Goal: Task Accomplishment & Management: Use online tool/utility

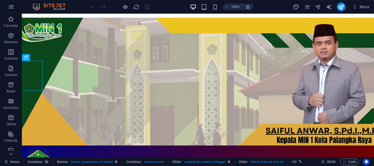
scroll to position [38, 0]
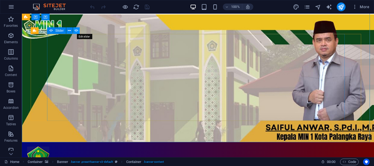
click at [76, 31] on icon at bounding box center [76, 31] width 4 height 6
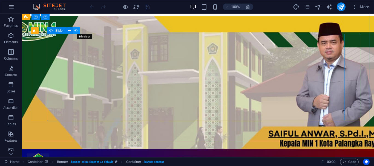
select select "ms"
select select "s"
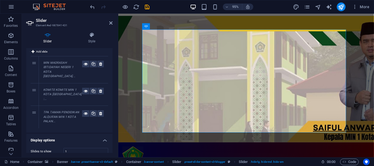
scroll to position [0, 0]
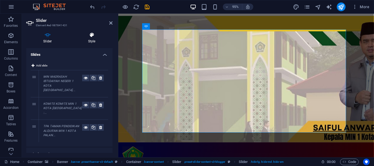
click at [92, 35] on icon at bounding box center [91, 34] width 41 height 5
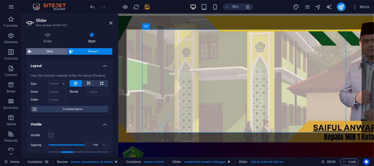
click at [46, 51] on span "Slider" at bounding box center [49, 51] width 33 height 7
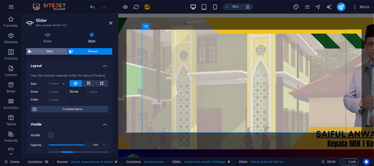
select select "rem"
select select "px"
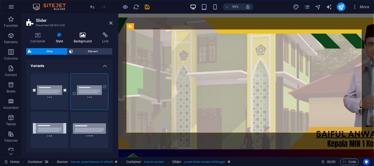
click at [81, 35] on icon at bounding box center [83, 34] width 27 height 5
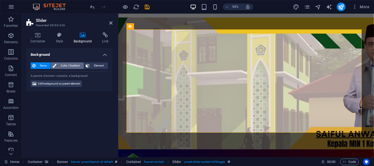
click at [71, 64] on span "Color / Gradient" at bounding box center [70, 65] width 24 height 7
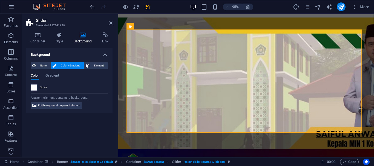
click at [36, 88] on span at bounding box center [34, 88] width 6 height 6
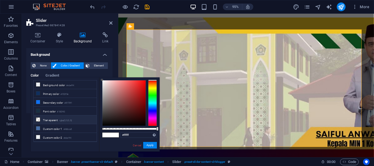
click at [54, 120] on li "Transparent rgba(0,0,0,.0)" at bounding box center [65, 120] width 63 height 9
type input "rgba(0, 0, 0, 0)"
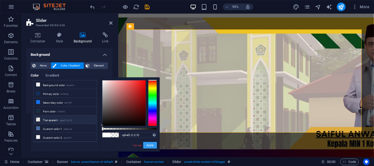
click at [147, 146] on button "Apply" at bounding box center [150, 145] width 14 height 7
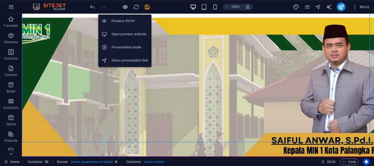
click at [125, 6] on icon "button" at bounding box center [125, 7] width 6 height 6
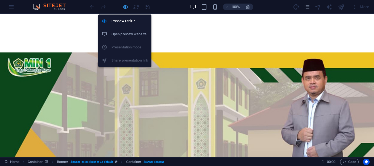
click at [125, 7] on icon "button" at bounding box center [125, 7] width 6 height 6
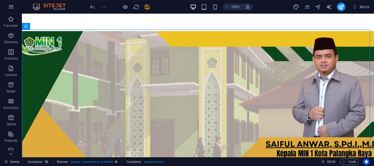
scroll to position [20, 0]
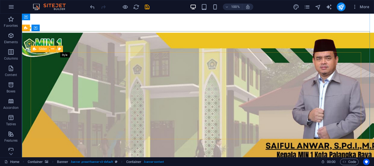
click at [59, 49] on icon at bounding box center [59, 49] width 3 height 6
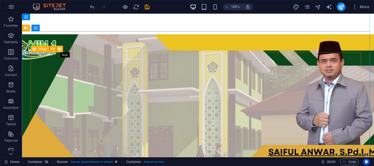
select select "rem"
select select "px"
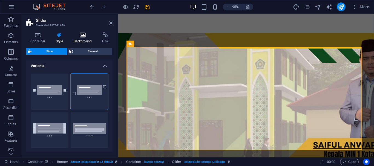
click at [83, 36] on icon at bounding box center [83, 34] width 27 height 5
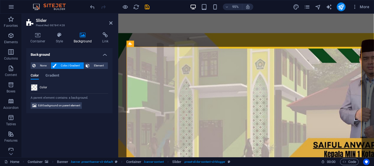
click at [35, 87] on span at bounding box center [34, 88] width 6 height 6
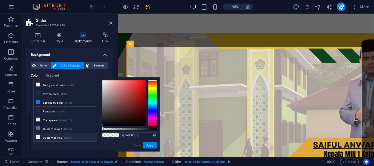
click at [50, 136] on li "Custom color 2 #ebeff4" at bounding box center [65, 137] width 63 height 9
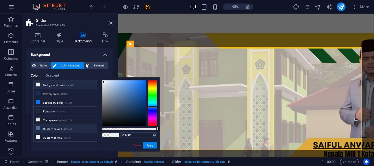
click at [47, 128] on li "Custom color 1 #466ca5" at bounding box center [65, 128] width 63 height 9
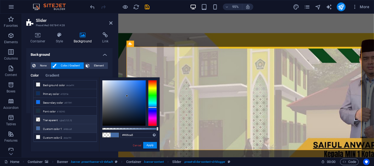
click at [46, 119] on li "Transparent rgba(0,0,0,.0)" at bounding box center [65, 120] width 63 height 9
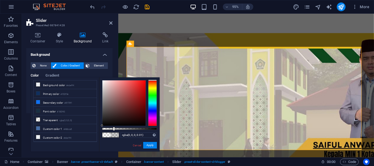
type input "rgba(0, 0, 0, 0)"
drag, startPoint x: 103, startPoint y: 129, endPoint x: 96, endPoint y: 130, distance: 7.4
click at [96, 130] on div "less Background color #ebeff4 Primary color #102f5e Secondary color #0f70f1 Fon…" at bounding box center [95, 114] width 129 height 74
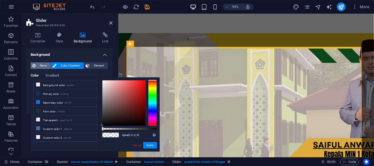
click at [42, 66] on span "None" at bounding box center [43, 65] width 12 height 7
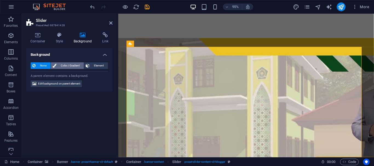
click at [62, 66] on span "Color / Gradient" at bounding box center [70, 65] width 24 height 7
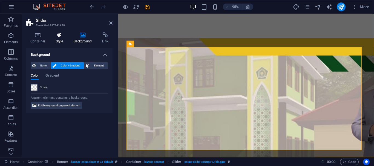
click at [62, 37] on icon at bounding box center [60, 34] width 16 height 5
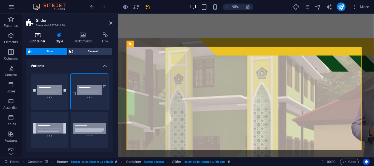
click at [37, 35] on icon at bounding box center [37, 34] width 23 height 5
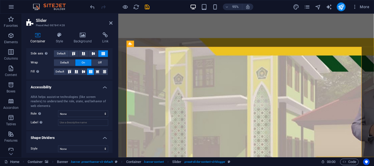
scroll to position [107, 0]
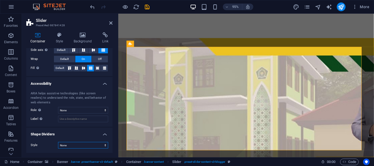
click at [73, 145] on select "None Triangle Square Diagonal Polygon 1 Polygon 2 Zigzag Multiple Zigzags Waves…" at bounding box center [83, 145] width 50 height 7
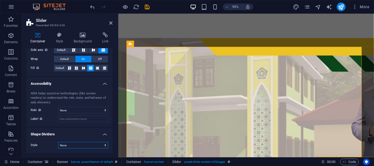
click at [73, 145] on select "None Triangle Square Diagonal Polygon 1 Polygon 2 Zigzag Multiple Zigzags Waves…" at bounding box center [83, 145] width 50 height 7
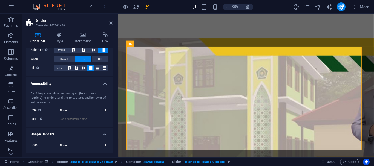
click at [86, 110] on select "None Alert Article Banner Comment Complementary Dialog Footer Header Marquee Pr…" at bounding box center [83, 110] width 50 height 7
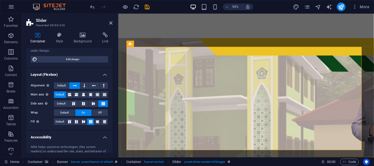
scroll to position [52, 0]
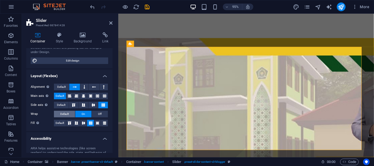
click at [59, 113] on button "Default" at bounding box center [64, 114] width 21 height 7
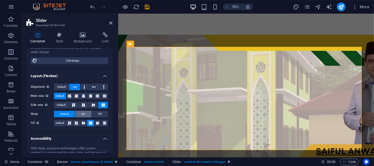
click at [86, 113] on button "On" at bounding box center [83, 114] width 16 height 7
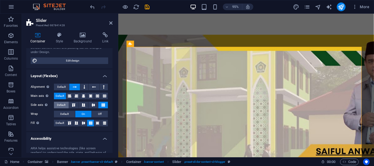
click at [64, 105] on span "Default" at bounding box center [61, 105] width 8 height 7
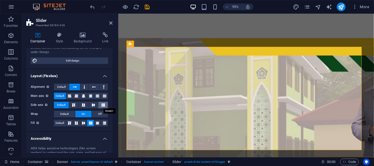
click at [101, 104] on icon at bounding box center [103, 105] width 7 height 3
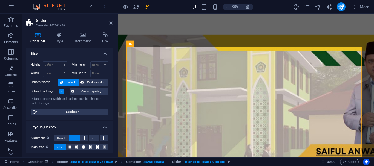
scroll to position [0, 0]
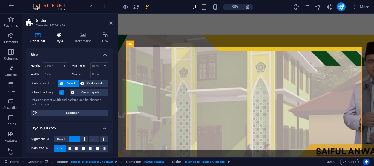
click at [59, 35] on icon at bounding box center [60, 34] width 16 height 5
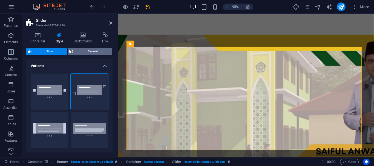
click at [90, 51] on span "Element" at bounding box center [93, 51] width 36 height 7
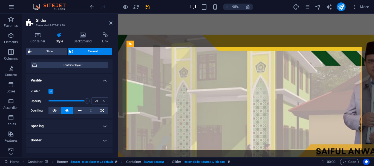
scroll to position [46, 0]
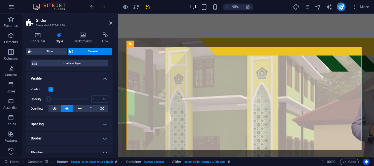
drag, startPoint x: 86, startPoint y: 99, endPoint x: 47, endPoint y: 99, distance: 38.9
click at [47, 99] on span at bounding box center [48, 98] width 5 height 5
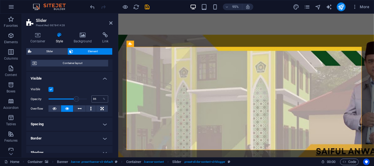
type input "100"
drag, startPoint x: 48, startPoint y: 98, endPoint x: 93, endPoint y: 96, distance: 45.0
click at [93, 96] on div "Opacity 100 %" at bounding box center [69, 99] width 77 height 8
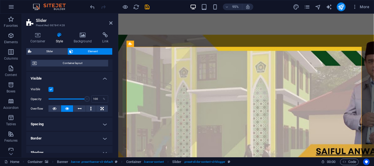
click at [51, 90] on label at bounding box center [50, 89] width 5 height 5
click at [0, 0] on input "Visible" at bounding box center [0, 0] width 0 height 0
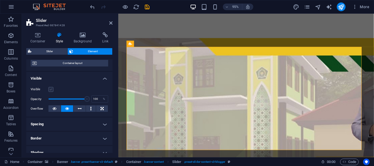
click at [51, 90] on label at bounding box center [50, 89] width 5 height 5
click at [0, 0] on input "Visible" at bounding box center [0, 0] width 0 height 0
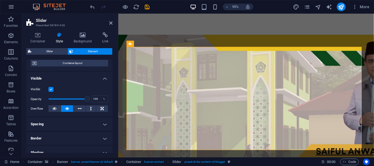
click at [51, 90] on label at bounding box center [50, 89] width 5 height 5
click at [0, 0] on input "Visible" at bounding box center [0, 0] width 0 height 0
click at [51, 90] on label at bounding box center [50, 89] width 5 height 5
click at [0, 0] on input "Visible" at bounding box center [0, 0] width 0 height 0
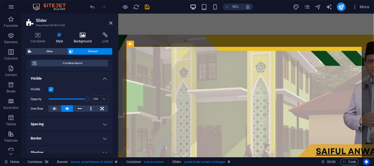
drag, startPoint x: 112, startPoint y: 87, endPoint x: 82, endPoint y: 36, distance: 59.5
click at [82, 36] on icon at bounding box center [83, 34] width 27 height 5
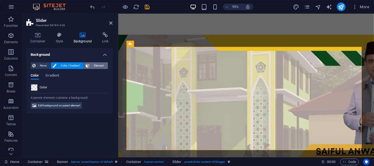
click at [95, 65] on span "Element" at bounding box center [98, 65] width 15 height 7
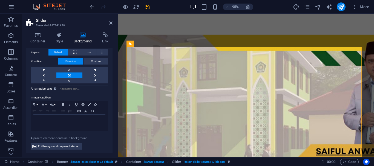
scroll to position [124, 0]
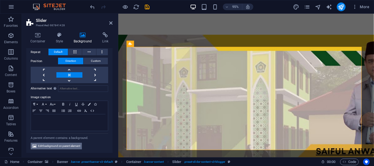
click at [48, 145] on span "Edit background on parent element" at bounding box center [59, 146] width 42 height 7
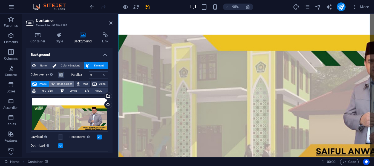
click at [63, 83] on span "Image slider" at bounding box center [65, 84] width 16 height 7
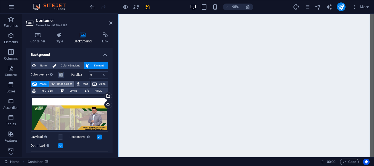
select select "ms"
select select "s"
select select "progressive"
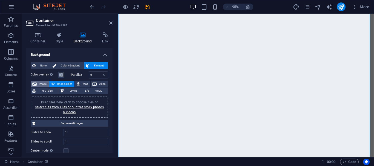
click at [42, 83] on span "Image" at bounding box center [42, 84] width 9 height 7
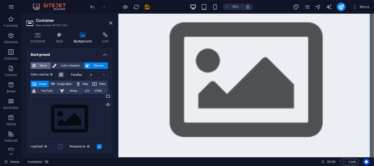
click at [43, 65] on span "None" at bounding box center [43, 65] width 12 height 7
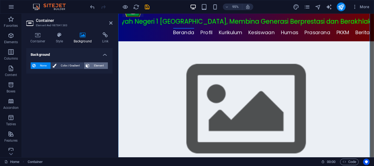
click at [97, 65] on span "Element" at bounding box center [98, 65] width 15 height 7
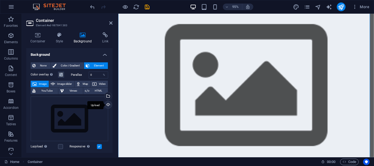
click at [107, 104] on div "Upload" at bounding box center [108, 105] width 8 height 8
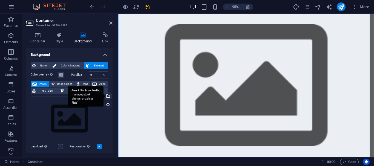
click at [107, 95] on div "Select files from the file manager, stock photos, or upload file(s)" at bounding box center [108, 97] width 8 height 8
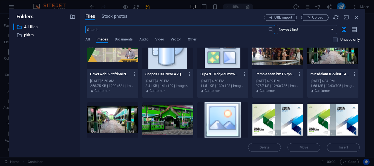
scroll to position [251, 0]
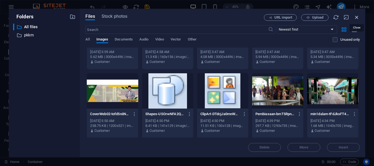
click at [358, 16] on icon "button" at bounding box center [357, 17] width 6 height 6
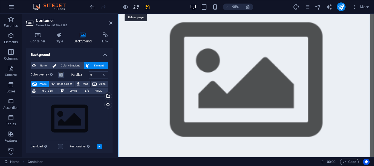
drag, startPoint x: 135, startPoint y: 6, endPoint x: 194, endPoint y: 7, distance: 58.3
click at [135, 6] on icon "reload" at bounding box center [136, 7] width 6 height 6
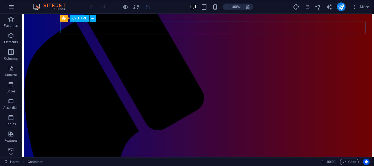
scroll to position [188, 0]
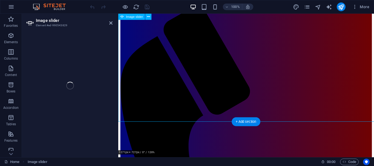
select select "px"
select select "ms"
select select "s"
select select "progressive"
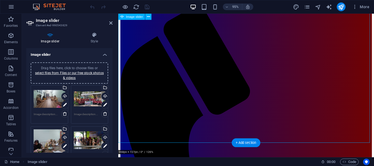
scroll to position [245, 0]
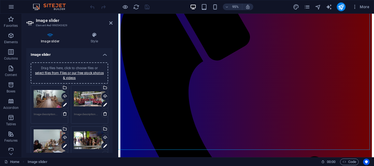
drag, startPoint x: 113, startPoint y: 61, endPoint x: 112, endPoint y: 65, distance: 3.3
click at [112, 65] on div "Image slider Style Image slider Drag files here, click to choose files or selec…" at bounding box center [69, 93] width 95 height 130
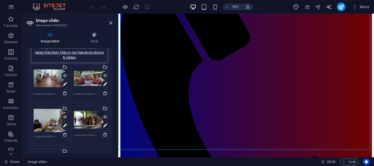
scroll to position [13, 0]
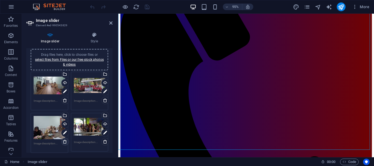
click at [64, 142] on icon at bounding box center [65, 142] width 4 height 4
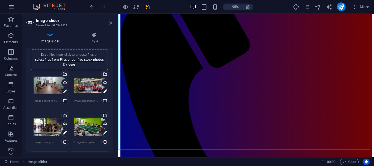
click at [111, 24] on icon at bounding box center [110, 23] width 3 height 4
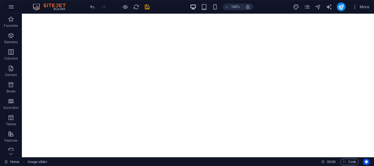
scroll to position [30, 0]
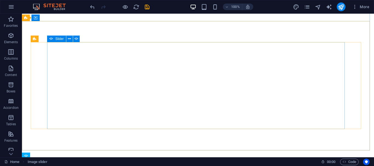
click at [60, 41] on div "Slider" at bounding box center [56, 39] width 19 height 7
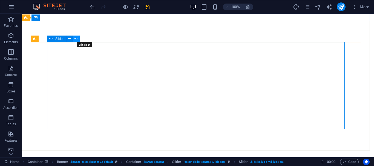
click at [75, 39] on icon at bounding box center [76, 39] width 4 height 6
select select "ms"
select select "s"
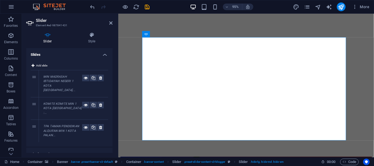
drag, startPoint x: 113, startPoint y: 58, endPoint x: 114, endPoint y: 93, distance: 35.6
click at [114, 93] on div "Slider Style Slides Add slide 1 MIN MADRASAH IBTIDAIYAH NEGERI 1 KOTA [GEOGRAPH…" at bounding box center [69, 93] width 95 height 130
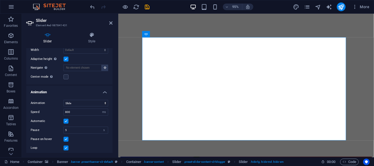
scroll to position [150, 0]
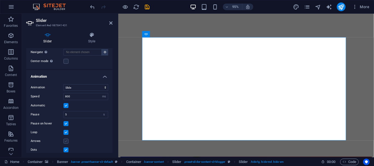
click at [67, 139] on label at bounding box center [66, 141] width 5 height 5
click at [0, 0] on input "Arrows" at bounding box center [0, 0] width 0 height 0
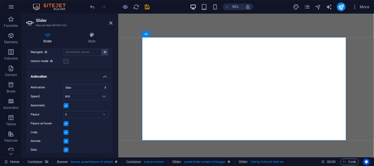
click at [67, 139] on label at bounding box center [66, 141] width 5 height 5
click at [0, 0] on input "Arrows" at bounding box center [0, 0] width 0 height 0
click at [67, 148] on label at bounding box center [66, 150] width 5 height 5
click at [0, 0] on input "Dots" at bounding box center [0, 0] width 0 height 0
click at [66, 148] on label at bounding box center [66, 150] width 5 height 5
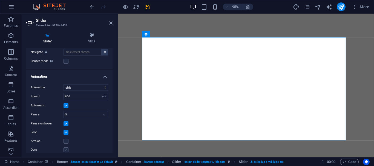
click at [0, 0] on input "Dots" at bounding box center [0, 0] width 0 height 0
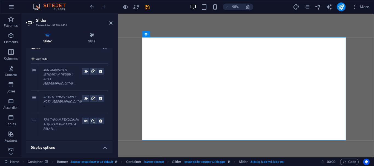
scroll to position [0, 0]
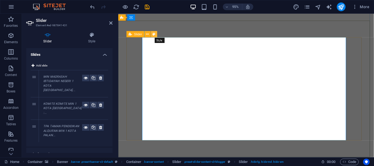
click at [156, 33] on button at bounding box center [154, 34] width 6 height 6
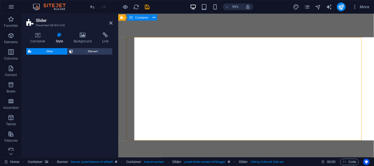
select select "rem"
select select "px"
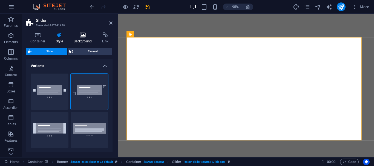
click at [84, 37] on icon at bounding box center [83, 34] width 27 height 5
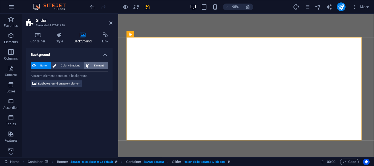
click at [98, 64] on span "Element" at bounding box center [98, 65] width 15 height 7
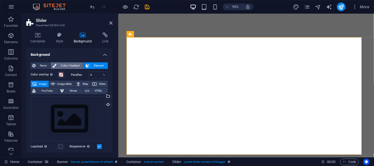
click at [65, 64] on span "Color / Gradient" at bounding box center [70, 65] width 24 height 7
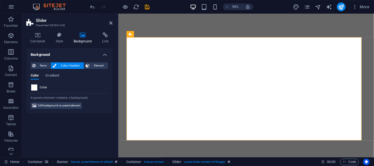
click at [35, 88] on span at bounding box center [34, 88] width 6 height 6
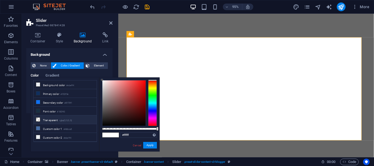
click at [49, 118] on li "Transparent rgba(0,0,0,.0)" at bounding box center [65, 120] width 63 height 9
type input "rgba(0, 0, 0, 0)"
click at [148, 146] on button "Apply" at bounding box center [150, 145] width 14 height 7
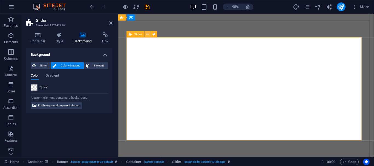
click at [149, 35] on button at bounding box center [148, 34] width 6 height 6
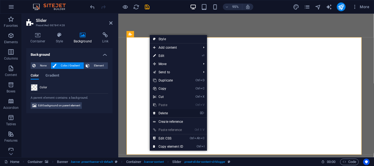
click at [168, 114] on link "⌦ Delete" at bounding box center [168, 113] width 37 height 8
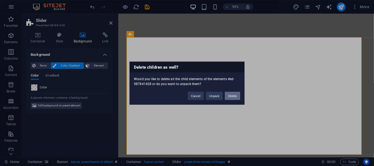
click at [234, 96] on button "Delete" at bounding box center [232, 96] width 15 height 8
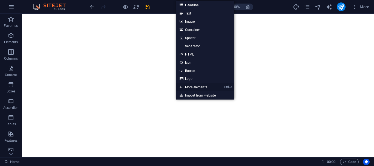
click at [191, 87] on link "Ctrl ⏎ More elements ..." at bounding box center [195, 87] width 38 height 8
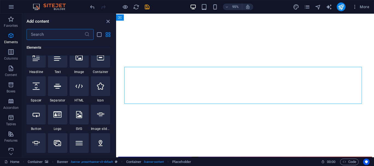
scroll to position [105, 0]
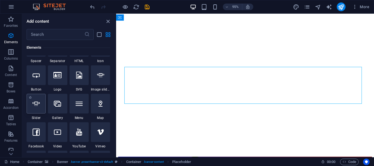
click at [35, 105] on icon at bounding box center [36, 103] width 7 height 7
select select "ms"
select select "s"
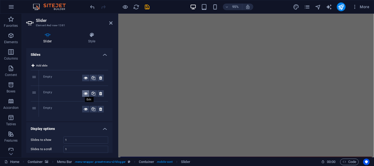
click at [84, 94] on icon at bounding box center [86, 93] width 4 height 7
click at [84, 79] on icon at bounding box center [86, 78] width 4 height 7
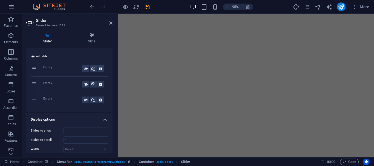
scroll to position [0, 0]
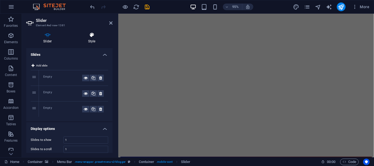
click at [91, 38] on icon at bounding box center [91, 34] width 41 height 5
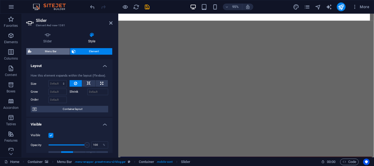
click at [49, 53] on span "Menu Bar" at bounding box center [50, 51] width 35 height 7
select select "rem"
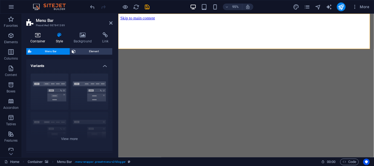
click at [41, 37] on icon at bounding box center [37, 34] width 23 height 5
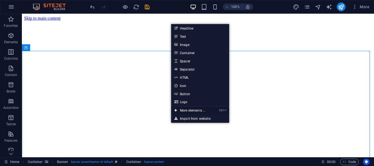
click at [191, 111] on link "Ctrl ⏎ More elements ..." at bounding box center [190, 111] width 38 height 8
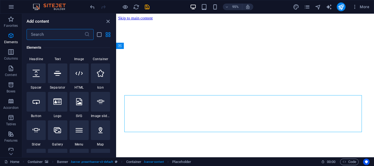
scroll to position [93, 0]
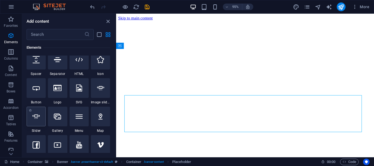
click at [40, 119] on div at bounding box center [36, 117] width 19 height 20
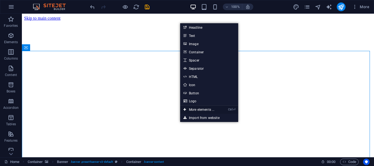
drag, startPoint x: 198, startPoint y: 111, endPoint x: 82, endPoint y: 102, distance: 115.9
click at [198, 111] on link "Ctrl ⏎ More elements ..." at bounding box center [199, 110] width 38 height 8
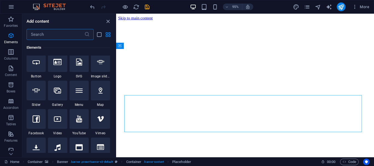
scroll to position [132, 0]
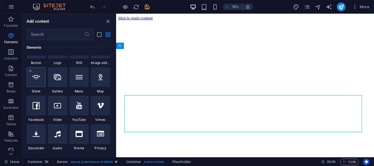
click at [35, 78] on icon at bounding box center [36, 77] width 7 height 7
select select "ms"
select select "s"
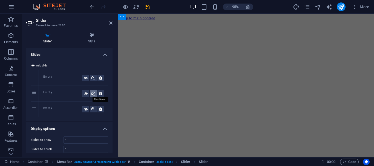
click at [92, 93] on icon at bounding box center [93, 93] width 4 height 7
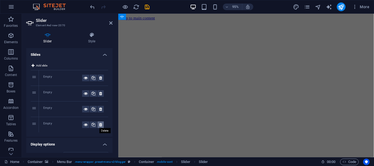
click at [100, 124] on icon at bounding box center [100, 125] width 3 height 7
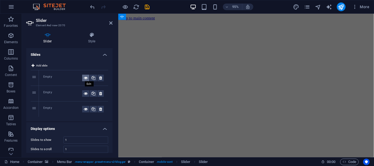
click at [84, 77] on icon at bounding box center [86, 78] width 4 height 7
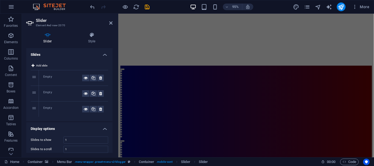
scroll to position [0, 0]
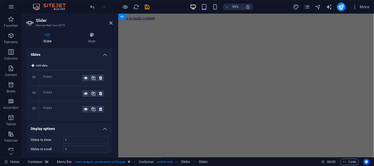
drag, startPoint x: 385, startPoint y: 27, endPoint x: 492, endPoint y: 19, distance: 107.3
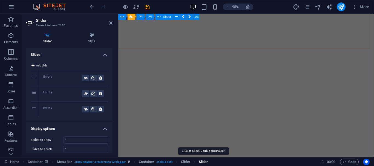
click at [203, 161] on span "Slider" at bounding box center [203, 162] width 9 height 7
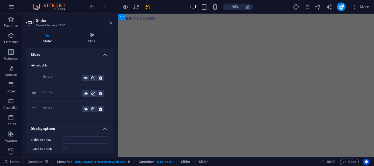
click at [110, 23] on icon at bounding box center [110, 23] width 3 height 4
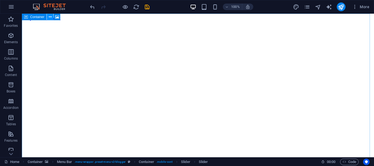
click at [50, 18] on icon at bounding box center [50, 17] width 3 height 6
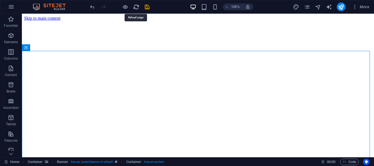
click at [135, 7] on icon "reload" at bounding box center [136, 7] width 6 height 6
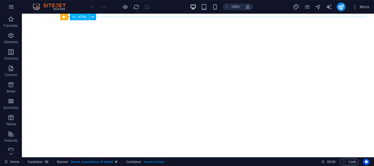
scroll to position [23, 0]
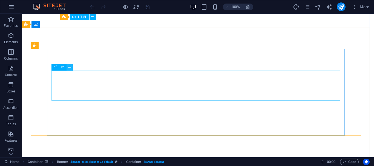
click at [68, 67] on icon at bounding box center [69, 68] width 3 height 6
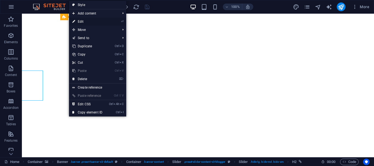
click at [81, 22] on link "⏎ Edit" at bounding box center [87, 22] width 37 height 8
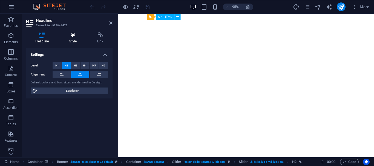
click at [74, 38] on h4 "Style" at bounding box center [74, 38] width 28 height 12
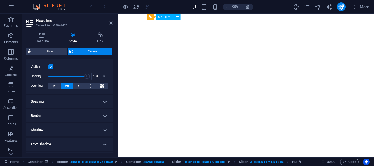
scroll to position [0, 0]
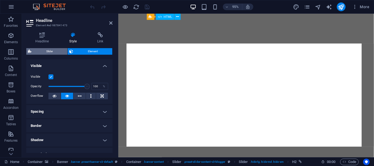
click at [46, 51] on span "Slider" at bounding box center [49, 51] width 33 height 7
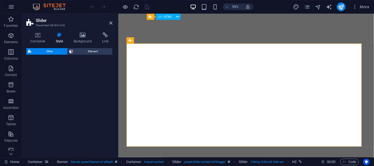
select select "rem"
select select "px"
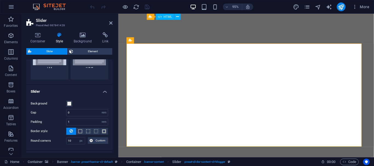
scroll to position [70, 0]
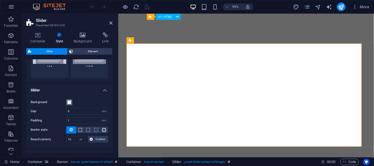
click at [69, 103] on span at bounding box center [69, 102] width 4 height 4
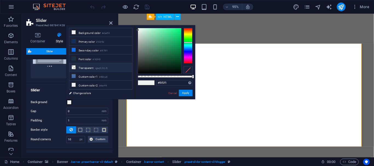
click at [83, 67] on li "Transparent rgba(0,0,0,.0)" at bounding box center [100, 67] width 63 height 9
type input "rgba(0, 0, 0, 0)"
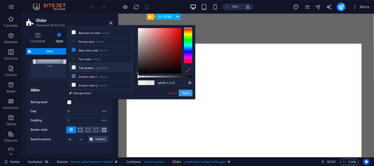
click at [188, 93] on button "Apply" at bounding box center [186, 93] width 14 height 7
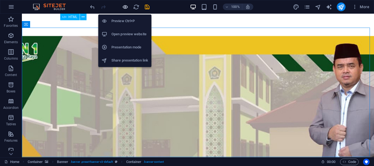
click at [126, 6] on icon "button" at bounding box center [125, 7] width 6 height 6
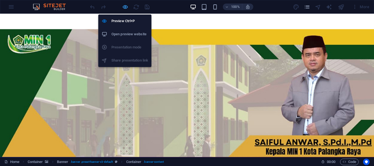
click at [127, 7] on icon "button" at bounding box center [125, 7] width 6 height 6
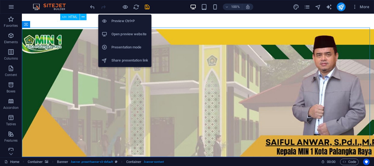
click at [126, 34] on h6 "Open preview website" at bounding box center [129, 34] width 37 height 7
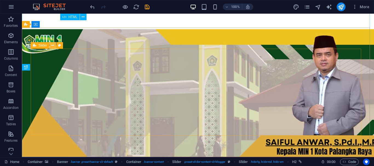
click at [52, 45] on icon at bounding box center [52, 46] width 3 height 6
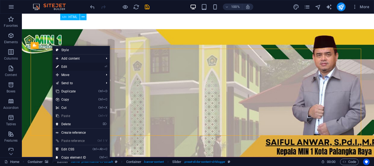
click at [66, 67] on link "⏎ Edit" at bounding box center [71, 67] width 37 height 8
select select "rem"
select select "px"
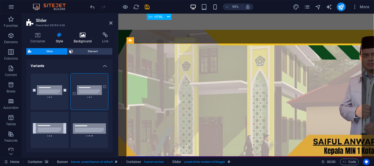
click at [82, 37] on icon at bounding box center [83, 34] width 27 height 5
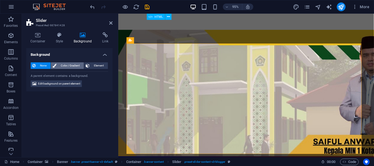
click at [67, 64] on span "Color / Gradient" at bounding box center [70, 65] width 24 height 7
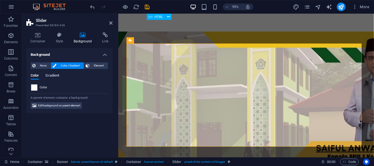
click at [53, 77] on span "Gradient" at bounding box center [52, 76] width 14 height 8
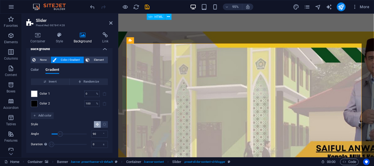
scroll to position [0, 0]
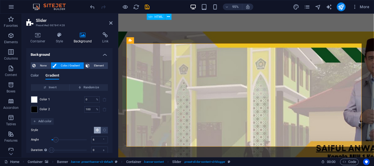
type input "0"
drag, startPoint x: 60, startPoint y: 139, endPoint x: 50, endPoint y: 141, distance: 10.2
click at [50, 141] on span "Angle" at bounding box center [51, 139] width 5 height 5
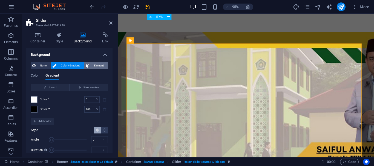
click at [98, 64] on span "Element" at bounding box center [98, 65] width 15 height 7
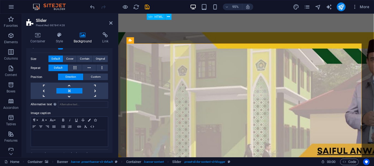
scroll to position [124, 0]
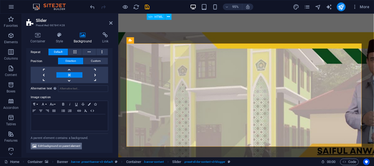
click at [68, 145] on span "Edit background on parent element" at bounding box center [59, 146] width 42 height 7
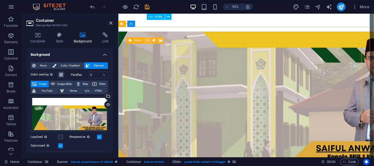
click at [147, 41] on icon at bounding box center [147, 40] width 3 height 5
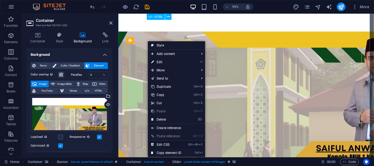
click at [162, 145] on link "Ctrl Alt C Edit CSS" at bounding box center [166, 145] width 37 height 8
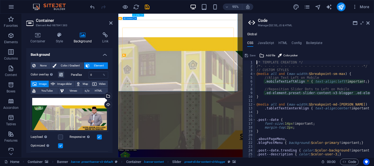
type textarea "@include slider-content-v3("
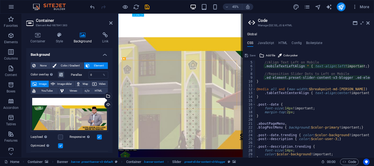
scroll to position [0, 0]
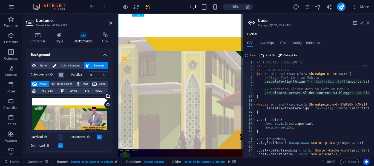
click at [368, 23] on icon at bounding box center [367, 23] width 3 height 4
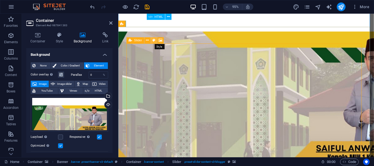
click at [154, 40] on icon at bounding box center [154, 40] width 3 height 5
select select "rem"
select select "px"
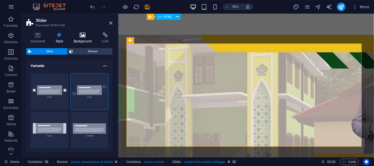
click at [82, 39] on h4 "Background" at bounding box center [84, 38] width 29 height 12
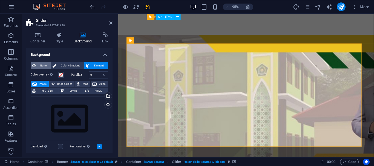
click at [42, 65] on span "None" at bounding box center [43, 65] width 12 height 7
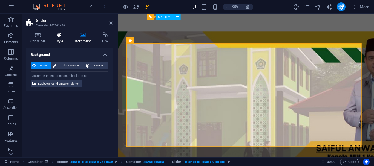
click at [61, 36] on icon at bounding box center [60, 34] width 16 height 5
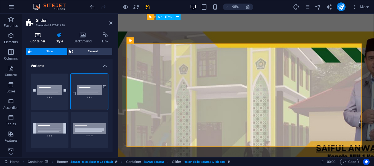
click at [39, 38] on h4 "Container" at bounding box center [38, 38] width 25 height 12
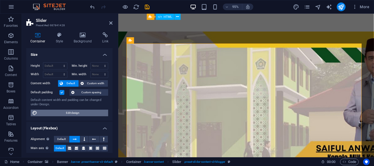
click at [77, 112] on span "Edit design" at bounding box center [73, 113] width 68 height 7
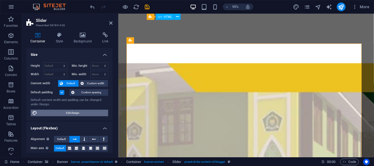
select select "px"
select select "400"
select select "px"
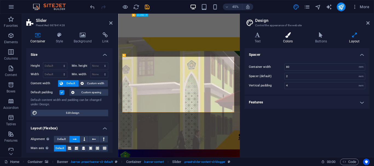
click at [291, 38] on h4 "Colors" at bounding box center [289, 38] width 32 height 12
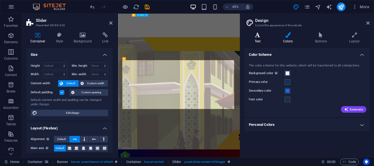
click at [259, 41] on h4 "Text" at bounding box center [259, 38] width 28 height 12
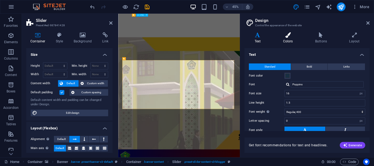
click at [288, 42] on h4 "Colors" at bounding box center [289, 38] width 32 height 12
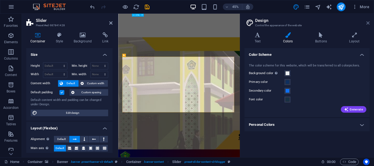
click at [369, 23] on icon at bounding box center [367, 23] width 3 height 4
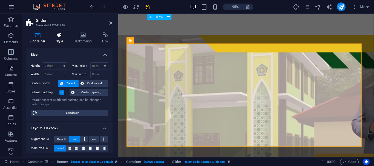
click at [59, 37] on icon at bounding box center [60, 34] width 16 height 5
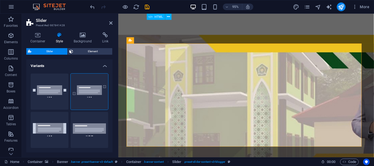
click at [104, 67] on h4 "Variants" at bounding box center [69, 64] width 86 height 10
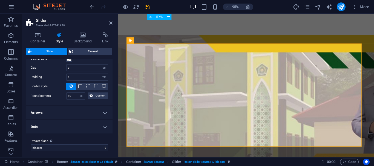
scroll to position [36, 0]
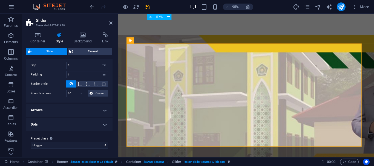
click at [105, 111] on h4 "Arrows" at bounding box center [69, 110] width 86 height 13
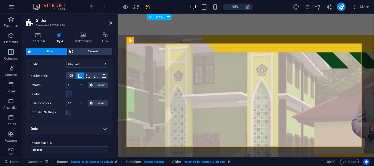
scroll to position [169, 0]
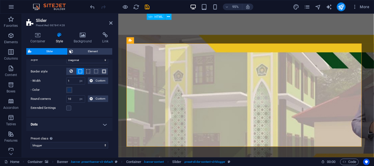
click at [102, 123] on h4 "Dots" at bounding box center [69, 124] width 86 height 13
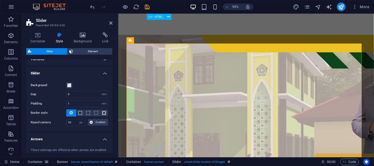
scroll to position [0, 0]
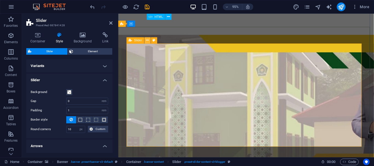
click at [147, 41] on icon at bounding box center [147, 40] width 3 height 5
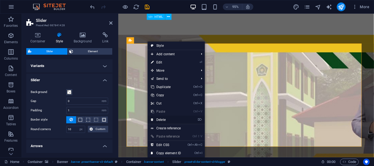
click at [163, 119] on link "⌦ Delete" at bounding box center [166, 120] width 37 height 8
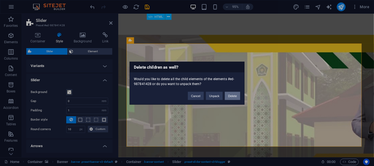
click at [232, 96] on button "Delete" at bounding box center [232, 96] width 15 height 8
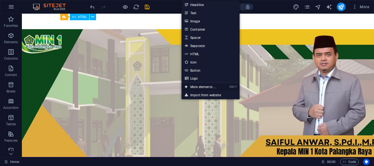
click at [198, 89] on link "Ctrl ⏎ More elements ..." at bounding box center [201, 87] width 38 height 8
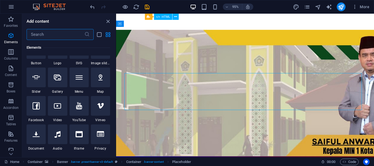
scroll to position [105, 0]
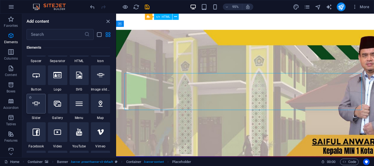
click at [35, 104] on icon at bounding box center [36, 103] width 7 height 7
select select "ms"
select select "s"
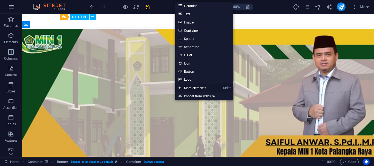
click at [185, 89] on link "Ctrl ⏎ More elements ..." at bounding box center [194, 88] width 38 height 8
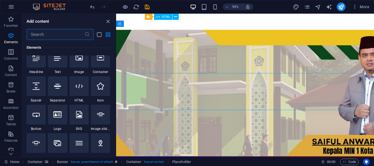
scroll to position [92, 0]
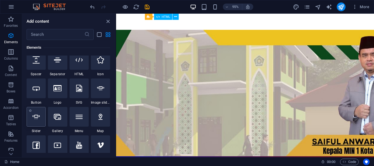
select select "ms"
select select "s"
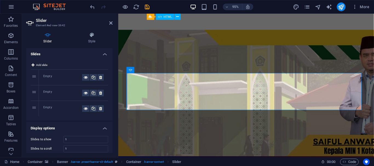
scroll to position [0, 0]
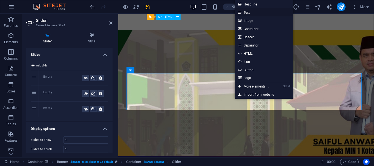
click at [250, 11] on link "Text" at bounding box center [264, 12] width 58 height 8
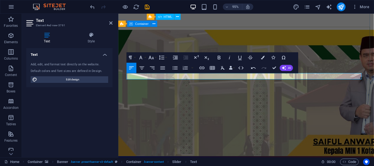
drag, startPoint x: 190, startPoint y: 80, endPoint x: 125, endPoint y: 81, distance: 65.7
click at [142, 67] on icon "button" at bounding box center [142, 68] width 5 height 3
click at [263, 58] on icon "button" at bounding box center [263, 58] width 4 height 4
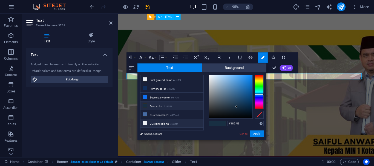
click at [145, 122] on icon at bounding box center [145, 123] width 4 height 4
type input "#ebeff4"
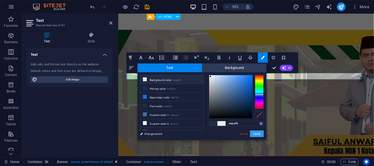
click at [259, 134] on button "Apply" at bounding box center [257, 134] width 14 height 7
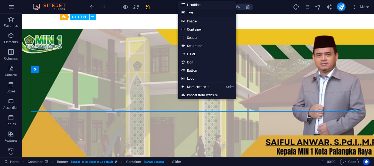
click at [190, 13] on link "Text" at bounding box center [207, 13] width 58 height 8
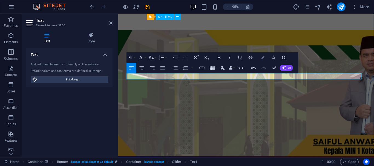
click at [264, 58] on icon "button" at bounding box center [263, 58] width 4 height 4
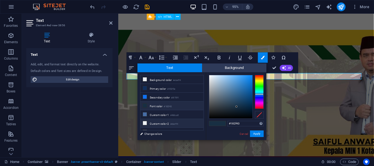
click at [144, 122] on icon at bounding box center [145, 123] width 4 height 4
type input "#ebeff4"
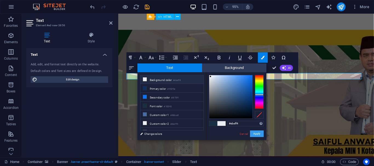
click at [255, 133] on button "Apply" at bounding box center [257, 134] width 14 height 7
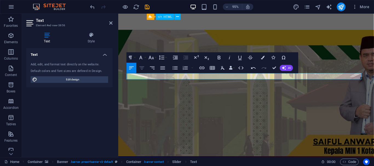
click at [142, 68] on icon "button" at bounding box center [142, 68] width 6 height 6
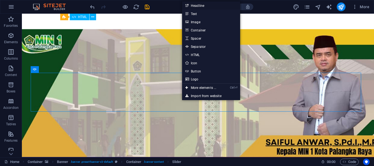
click at [194, 6] on link "Headline" at bounding box center [211, 5] width 58 height 8
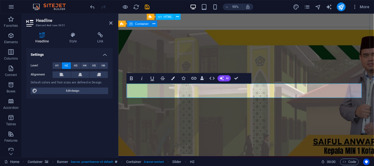
drag, startPoint x: 302, startPoint y: 95, endPoint x: 118, endPoint y: 97, distance: 184.0
click at [82, 73] on button at bounding box center [80, 74] width 18 height 7
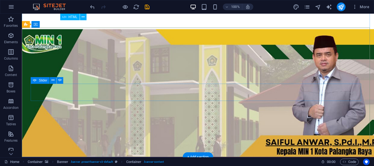
click at [59, 80] on icon at bounding box center [60, 80] width 3 height 6
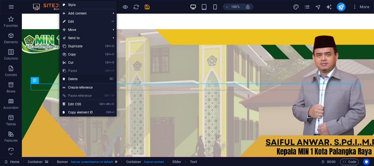
click at [71, 79] on link "⌦ Delete" at bounding box center [77, 79] width 37 height 8
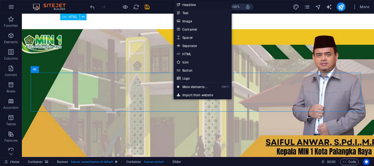
click at [193, 5] on link "Headline" at bounding box center [203, 5] width 58 height 8
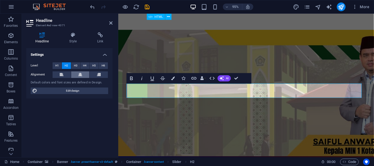
click at [81, 74] on icon at bounding box center [80, 74] width 4 height 7
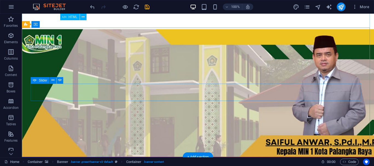
click at [61, 81] on icon at bounding box center [60, 80] width 3 height 6
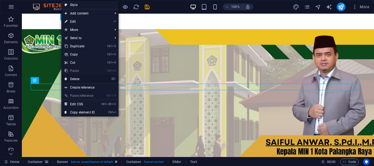
click at [74, 78] on link "⌦ Delete" at bounding box center [79, 79] width 37 height 8
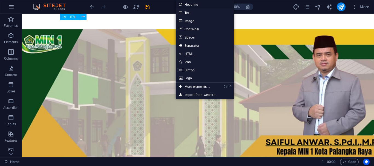
click at [191, 4] on link "Headline" at bounding box center [205, 4] width 58 height 8
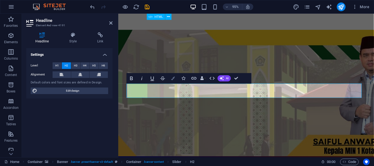
click at [174, 77] on icon "button" at bounding box center [173, 78] width 4 height 4
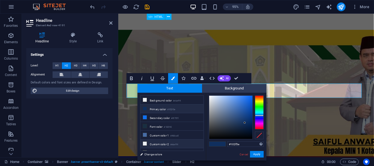
click at [143, 143] on icon at bounding box center [145, 144] width 4 height 4
type input "#ebeff4"
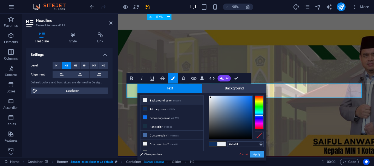
click at [257, 154] on button "Apply" at bounding box center [257, 154] width 14 height 7
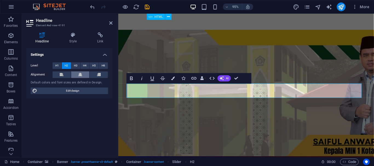
click at [79, 74] on icon at bounding box center [80, 74] width 4 height 7
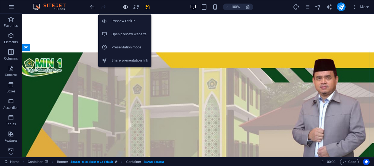
click at [127, 6] on icon "button" at bounding box center [125, 7] width 6 height 6
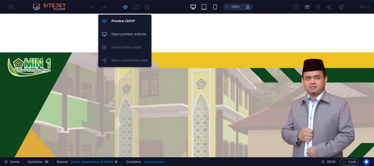
click at [126, 6] on icon "button" at bounding box center [125, 7] width 6 height 6
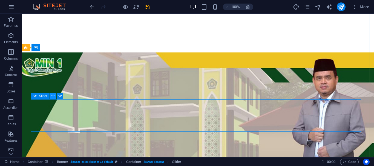
click at [53, 95] on icon at bounding box center [52, 96] width 3 height 6
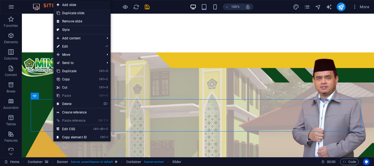
click at [68, 5] on link "Add slide" at bounding box center [81, 5] width 57 height 8
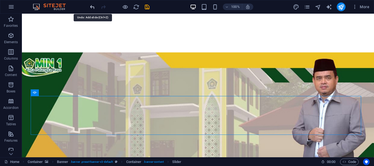
click at [91, 8] on icon "undo" at bounding box center [92, 7] width 6 height 6
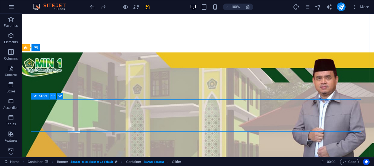
click at [53, 97] on icon at bounding box center [52, 96] width 3 height 6
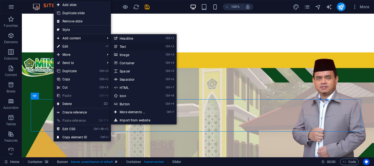
click at [125, 46] on link "Ctrl 2 Text" at bounding box center [133, 46] width 45 height 8
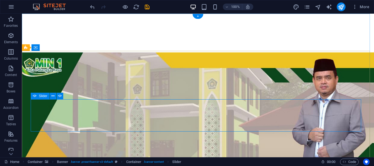
select select "ms"
select select "s"
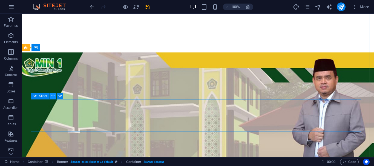
click at [54, 96] on icon at bounding box center [52, 96] width 3 height 6
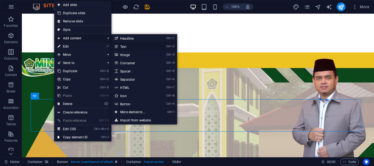
click at [127, 45] on link "Ctrl 2 Text" at bounding box center [133, 46] width 45 height 8
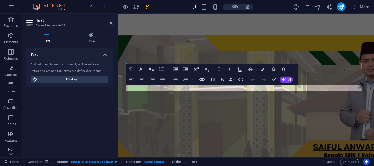
scroll to position [11, 0]
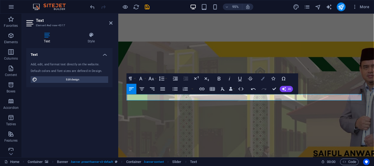
click at [261, 79] on icon "button" at bounding box center [263, 79] width 4 height 4
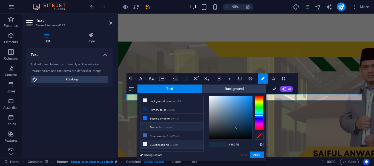
click at [145, 142] on icon at bounding box center [145, 144] width 4 height 4
type input "#ebeff4"
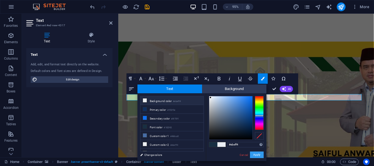
click at [260, 153] on button "Apply" at bounding box center [257, 155] width 14 height 7
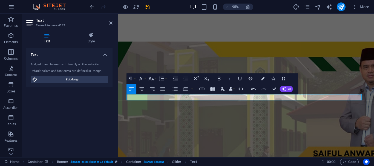
click at [230, 77] on icon "button" at bounding box center [229, 79] width 6 height 6
click at [143, 88] on icon "button" at bounding box center [142, 89] width 5 height 3
copy em "Jalan : R.A. Kartini No. 04 Kelurahan Pahandut Kota [GEOGRAPHIC_DATA] - [GEOGRA…"
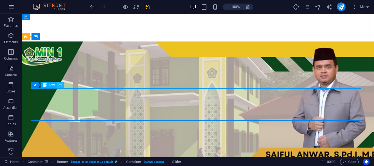
click at [60, 85] on icon at bounding box center [60, 85] width 3 height 6
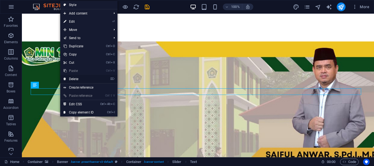
click at [77, 79] on link "⌦ Delete" at bounding box center [78, 79] width 37 height 8
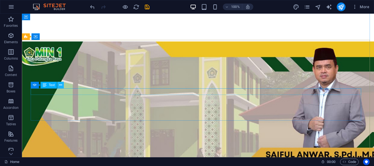
click at [60, 86] on icon at bounding box center [60, 85] width 3 height 6
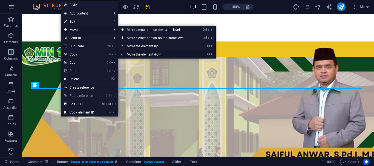
click at [122, 53] on icon at bounding box center [122, 54] width 3 height 8
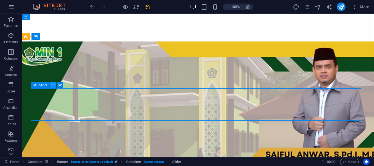
click at [53, 86] on icon at bounding box center [52, 85] width 3 height 6
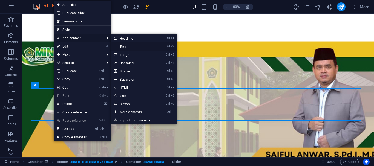
click at [124, 45] on link "Ctrl 2 Text" at bounding box center [133, 46] width 45 height 8
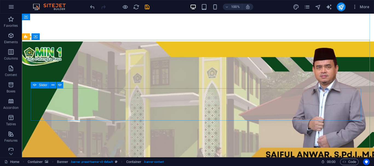
click at [59, 84] on icon at bounding box center [60, 85] width 3 height 6
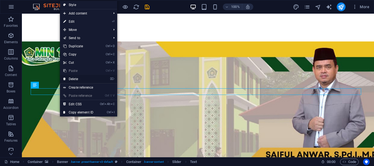
click at [76, 78] on link "⌦ Delete" at bounding box center [78, 79] width 37 height 8
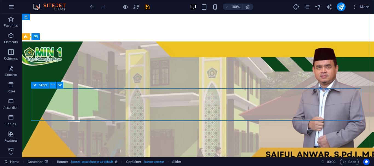
click at [53, 84] on icon at bounding box center [52, 85] width 3 height 6
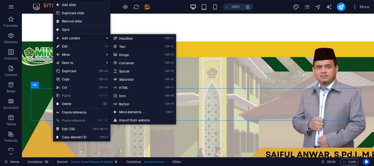
click at [125, 45] on link "Ctrl 2 Text" at bounding box center [132, 46] width 45 height 8
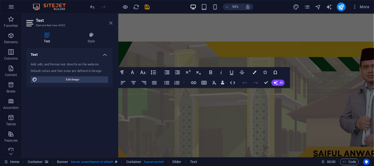
click at [110, 23] on icon at bounding box center [110, 23] width 3 height 4
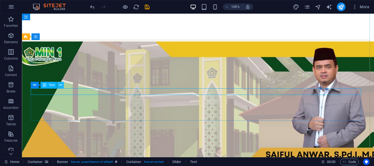
click at [60, 85] on icon at bounding box center [60, 85] width 3 height 6
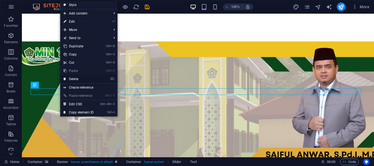
click at [73, 79] on link "⌦ Delete" at bounding box center [78, 79] width 37 height 8
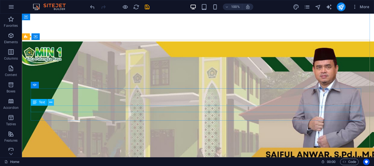
click at [51, 102] on icon at bounding box center [50, 103] width 3 height 6
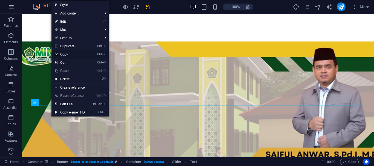
click at [64, 54] on link "Ctrl C Copy" at bounding box center [69, 54] width 37 height 8
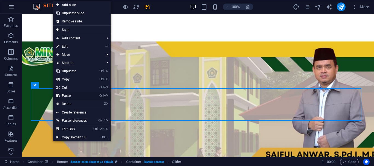
click at [67, 96] on link "Ctrl V Paste" at bounding box center [71, 96] width 37 height 8
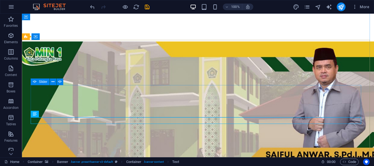
click at [51, 114] on icon at bounding box center [50, 114] width 3 height 6
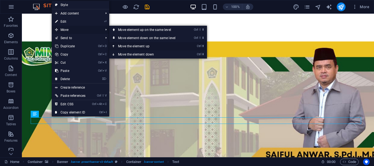
click at [114, 46] on icon at bounding box center [114, 46] width 3 height 8
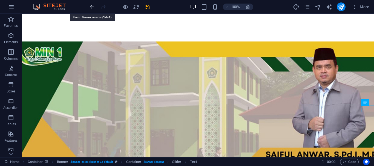
click at [90, 6] on icon "undo" at bounding box center [92, 7] width 6 height 6
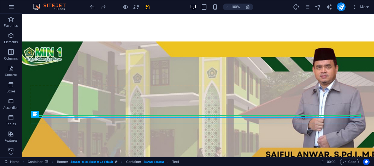
drag, startPoint x: 66, startPoint y: 130, endPoint x: 42, endPoint y: 108, distance: 31.4
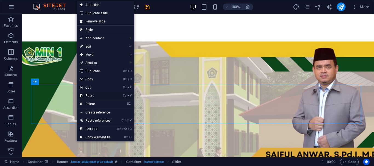
click at [89, 96] on link "Ctrl V Paste" at bounding box center [95, 96] width 37 height 8
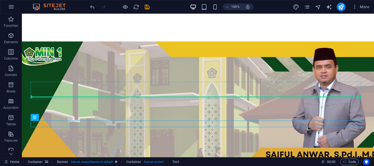
drag, startPoint x: 64, startPoint y: 132, endPoint x: 63, endPoint y: 111, distance: 21.1
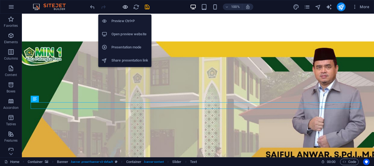
click at [125, 6] on icon "button" at bounding box center [125, 7] width 6 height 6
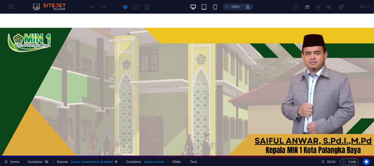
scroll to position [29, 0]
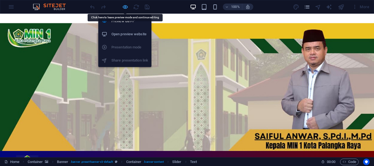
click at [126, 7] on icon "button" at bounding box center [125, 7] width 6 height 6
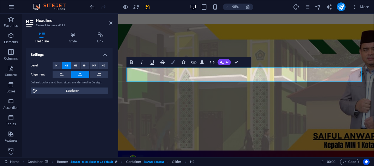
click at [174, 64] on icon "button" at bounding box center [173, 63] width 4 height 4
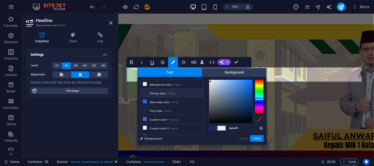
click at [211, 128] on span at bounding box center [213, 128] width 8 height 5
type input "#102f5e"
click at [259, 137] on button "Apply" at bounding box center [257, 138] width 14 height 7
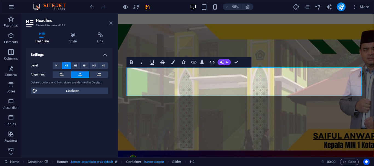
click at [111, 22] on icon at bounding box center [110, 23] width 3 height 4
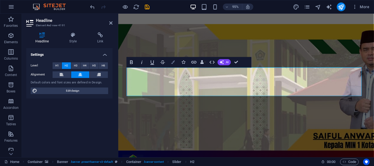
click at [172, 62] on icon "button" at bounding box center [173, 63] width 4 height 4
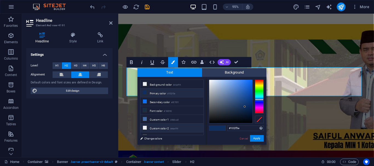
click at [145, 127] on icon at bounding box center [145, 128] width 4 height 4
type input "#ebeff4"
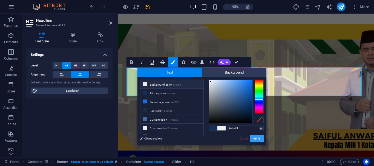
click at [256, 139] on button "Apply" at bounding box center [257, 138] width 14 height 7
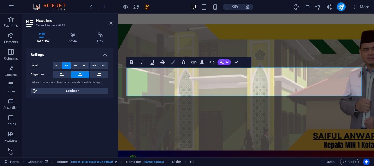
click at [171, 62] on button "Colors" at bounding box center [173, 62] width 10 height 10
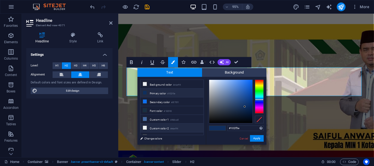
click at [145, 126] on icon at bounding box center [145, 128] width 4 height 4
type input "#ebeff4"
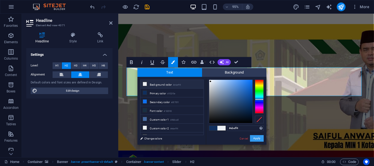
click at [260, 139] on button "Apply" at bounding box center [257, 138] width 14 height 7
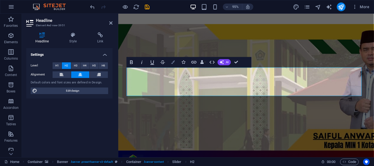
click at [174, 60] on button "Colors" at bounding box center [173, 62] width 10 height 10
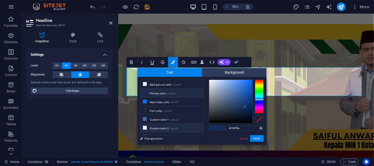
click at [145, 126] on icon at bounding box center [145, 128] width 4 height 4
type input "#ebeff4"
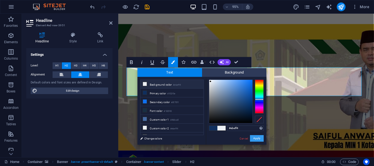
click at [257, 139] on button "Apply" at bounding box center [257, 138] width 14 height 7
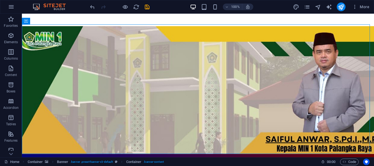
scroll to position [36, 0]
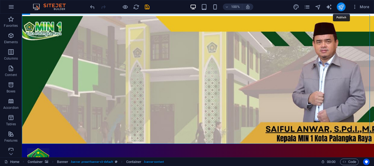
click at [341, 8] on icon "publish" at bounding box center [341, 7] width 6 height 6
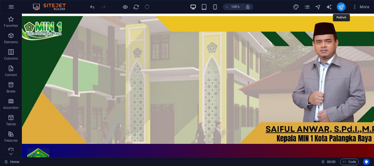
checkbox input "false"
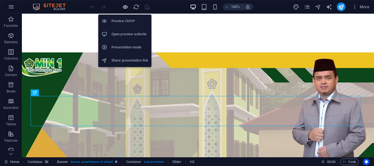
click at [124, 7] on icon "button" at bounding box center [125, 7] width 6 height 6
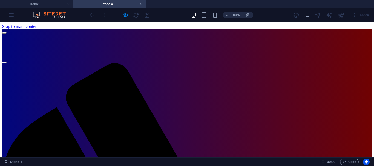
click at [143, 4] on link at bounding box center [141, 4] width 3 height 5
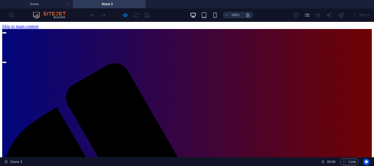
click at [140, 4] on link at bounding box center [141, 4] width 3 height 5
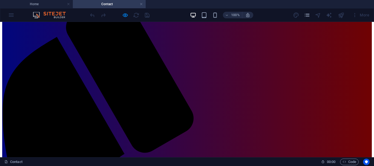
scroll to position [73, 0]
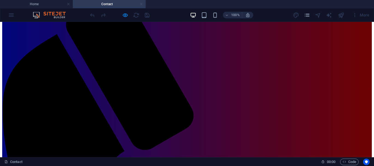
click at [141, 3] on link at bounding box center [141, 4] width 3 height 5
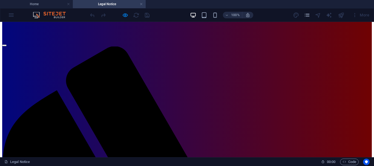
scroll to position [53, 0]
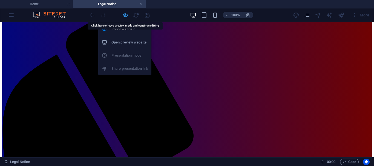
click at [123, 15] on icon "button" at bounding box center [125, 15] width 6 height 6
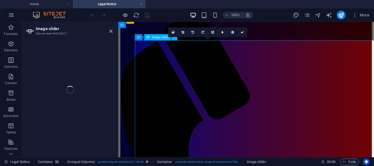
select select "rem"
select select "ms"
select select "s"
select select "progressive"
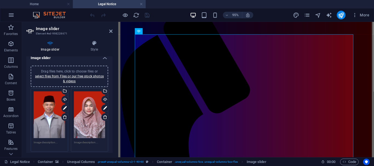
scroll to position [0, 0]
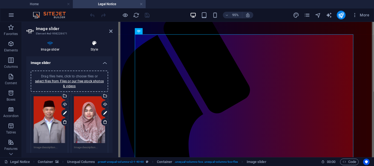
click at [95, 45] on icon at bounding box center [94, 43] width 36 height 5
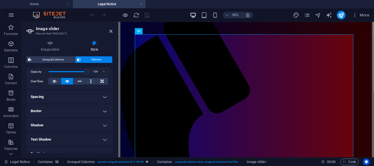
scroll to position [80, 0]
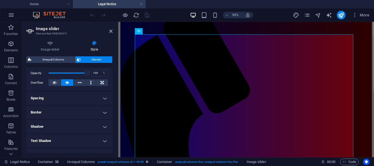
click at [103, 113] on h4 "Border" at bounding box center [69, 112] width 86 height 13
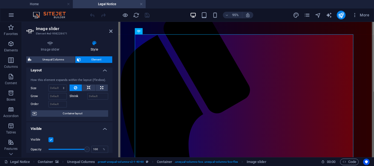
scroll to position [0, 0]
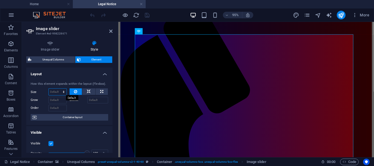
click at [58, 92] on select "Default auto px % 1/1 1/2 1/3 1/4 1/5 1/6 1/7 1/8 1/9 1/10" at bounding box center [58, 92] width 18 height 7
select select "1/2"
click at [58, 89] on select "Default auto px % 1/1 1/2 1/3 1/4 1/5 1/6 1/7 1/8 1/9 1/10" at bounding box center [58, 92] width 18 height 7
type input "50"
select select "%"
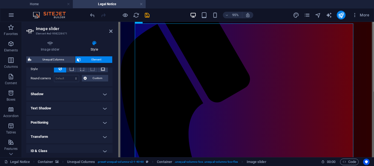
scroll to position [141, 0]
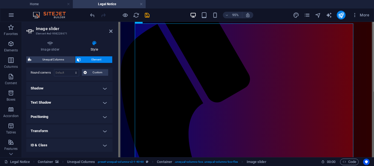
type input "100"
click at [104, 117] on h4 "Positioning" at bounding box center [69, 116] width 86 height 13
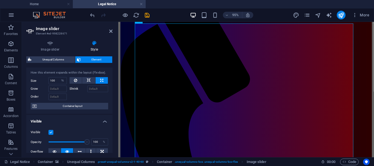
scroll to position [0, 0]
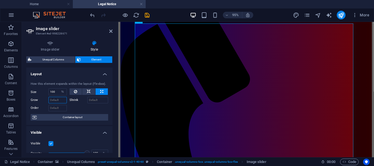
click at [56, 99] on input "Grow" at bounding box center [57, 100] width 18 height 7
click at [57, 107] on input "Order" at bounding box center [57, 108] width 18 height 7
click at [90, 90] on button at bounding box center [88, 91] width 13 height 7
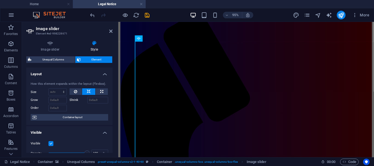
scroll to position [51, 0]
click at [52, 92] on select "Default auto px % 1/1 1/2 1/3 1/4 1/5 1/6 1/7 1/8 1/9 1/10" at bounding box center [58, 92] width 18 height 7
select select "1/1"
click at [58, 89] on select "Default auto px % 1/1 1/2 1/3 1/4 1/5 1/6 1/7 1/8 1/9 1/10" at bounding box center [58, 92] width 18 height 7
type input "100"
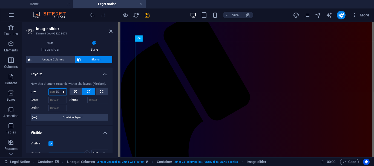
select select "%"
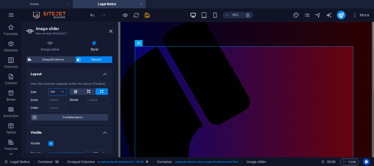
scroll to position [49, 0]
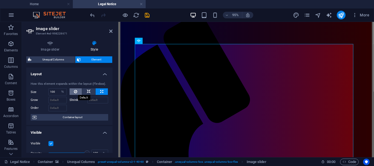
click at [77, 90] on button at bounding box center [76, 91] width 13 height 7
select select "DISABLED_OPTION_VALUE"
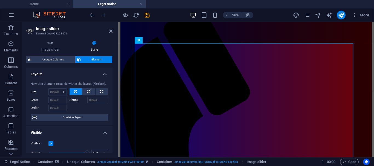
scroll to position [49, 0]
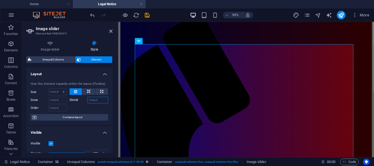
click at [97, 101] on input "Shrink" at bounding box center [97, 100] width 21 height 7
click at [58, 102] on input "Grow" at bounding box center [57, 100] width 18 height 7
click at [57, 107] on input "Order" at bounding box center [57, 108] width 18 height 7
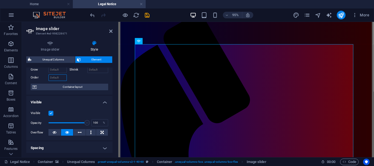
scroll to position [0, 0]
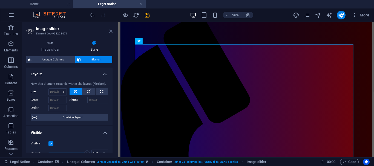
click at [112, 31] on icon at bounding box center [110, 31] width 3 height 4
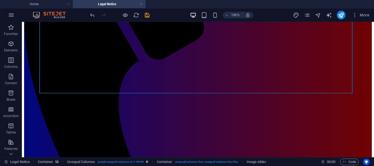
scroll to position [155, 0]
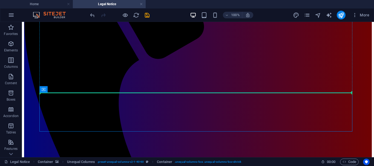
drag, startPoint x: 200, startPoint y: 106, endPoint x: 252, endPoint y: 53, distance: 74.2
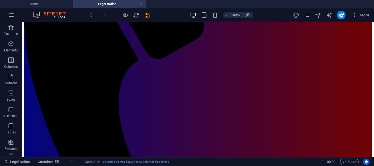
drag, startPoint x: 77, startPoint y: 112, endPoint x: 220, endPoint y: 79, distance: 146.1
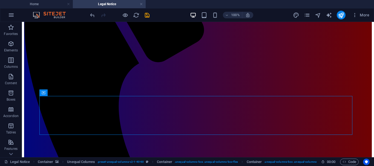
scroll to position [152, 0]
click at [92, 15] on icon "undo" at bounding box center [92, 15] width 6 height 6
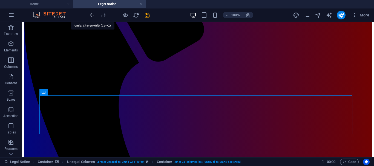
click at [92, 16] on icon "undo" at bounding box center [92, 15] width 6 height 6
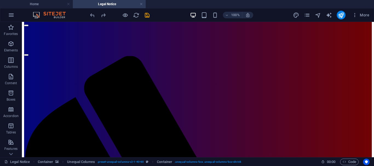
scroll to position [5, 0]
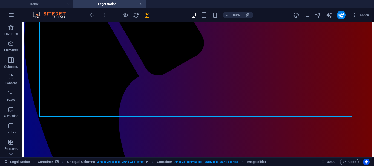
scroll to position [141, 0]
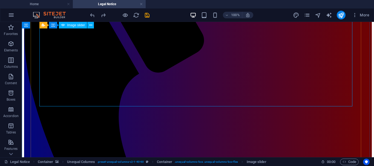
select select "%"
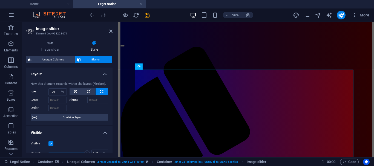
scroll to position [51, 0]
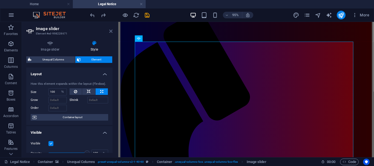
click at [111, 30] on icon at bounding box center [110, 31] width 3 height 4
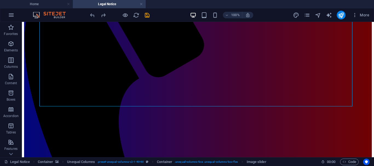
scroll to position [149, 0]
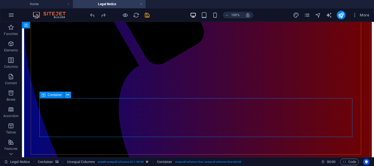
click at [67, 96] on icon at bounding box center [67, 95] width 3 height 6
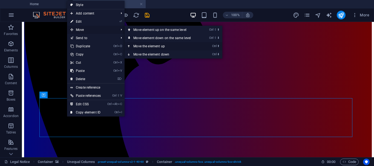
click at [130, 47] on icon at bounding box center [129, 46] width 3 height 8
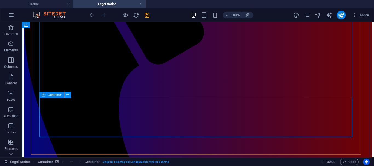
click at [67, 95] on icon at bounding box center [67, 95] width 3 height 6
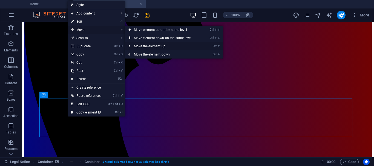
click at [130, 46] on icon at bounding box center [129, 46] width 3 height 8
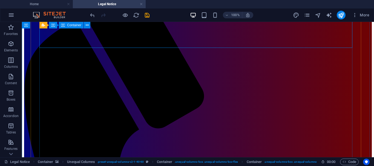
scroll to position [26, 0]
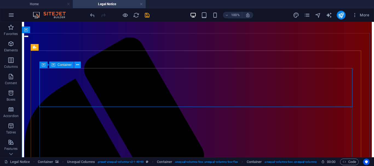
click at [77, 64] on icon at bounding box center [77, 65] width 3 height 6
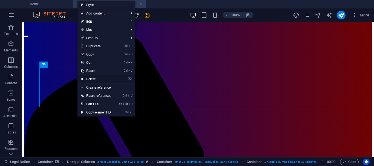
click at [93, 79] on link "⌦ Delete" at bounding box center [95, 79] width 37 height 8
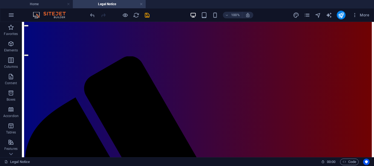
scroll to position [11, 0]
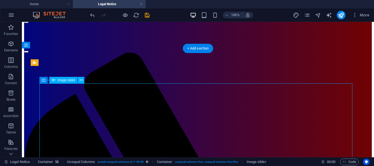
select select "%"
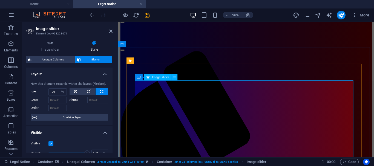
click at [110, 31] on icon at bounding box center [110, 31] width 3 height 4
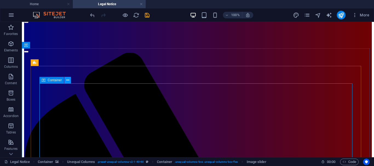
click at [69, 79] on icon at bounding box center [67, 80] width 3 height 6
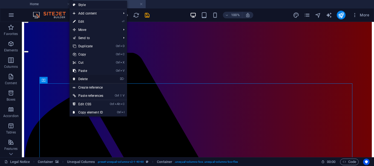
click at [84, 78] on link "⌦ Delete" at bounding box center [88, 79] width 37 height 8
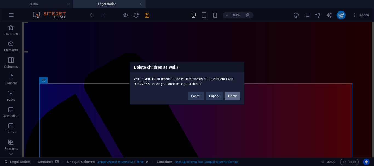
click at [235, 95] on button "Delete" at bounding box center [232, 96] width 15 height 8
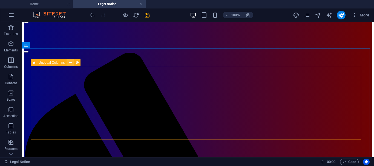
click at [71, 62] on icon at bounding box center [70, 63] width 3 height 6
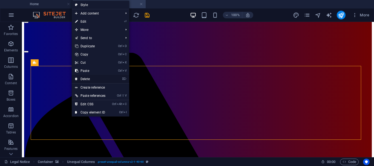
click at [87, 78] on link "⌦ Delete" at bounding box center [90, 79] width 37 height 8
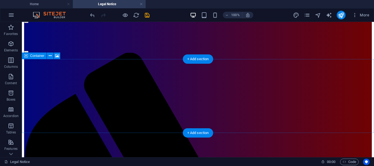
scroll to position [0, 0]
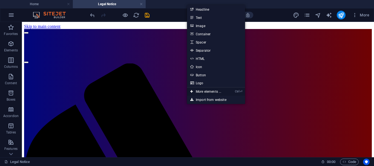
click at [201, 92] on link "Ctrl ⏎ More elements ..." at bounding box center [206, 92] width 38 height 8
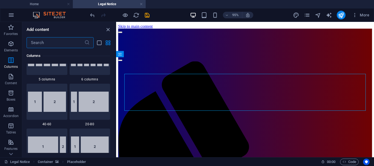
scroll to position [400, 0]
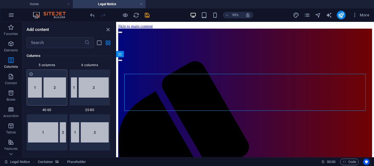
click at [45, 89] on img at bounding box center [47, 87] width 38 height 20
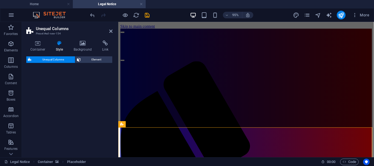
select select "%"
select select "rem"
select select "preset-unequal-columns-v2-1-40-60"
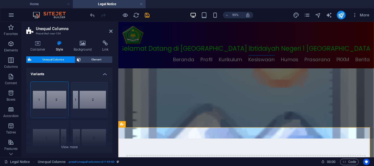
click at [347, 120] on figure at bounding box center [252, 108] width 269 height 74
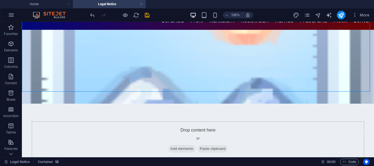
scroll to position [41, 0]
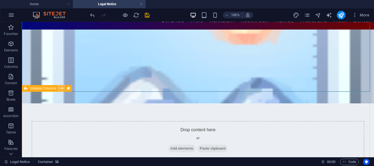
click at [62, 89] on icon at bounding box center [61, 89] width 3 height 6
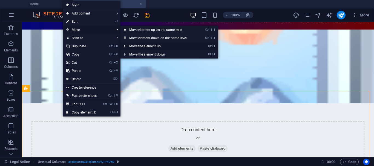
click at [126, 45] on icon at bounding box center [125, 46] width 3 height 8
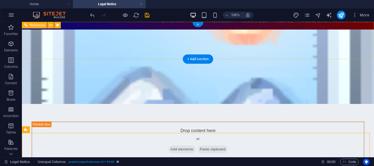
scroll to position [0, 0]
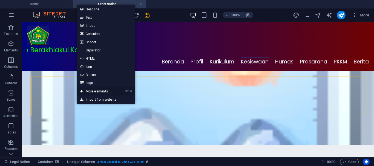
click at [89, 90] on link "Ctrl ⏎ More elements ..." at bounding box center [96, 91] width 38 height 8
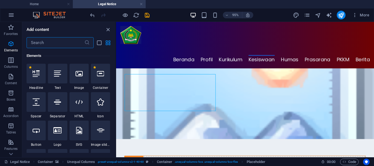
scroll to position [58, 0]
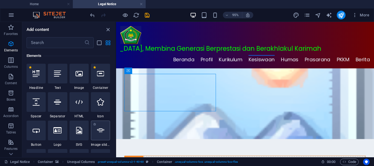
click at [103, 130] on icon at bounding box center [100, 130] width 7 height 7
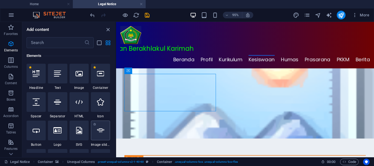
select select "ms"
select select "s"
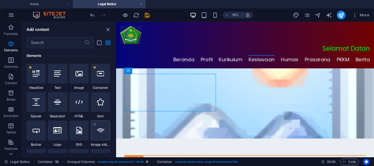
select select "progressive"
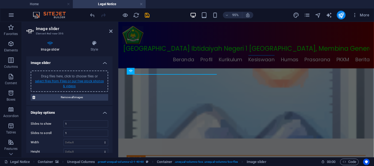
click at [71, 82] on link "select files from Files or our free stock photos & videos" at bounding box center [69, 83] width 69 height 9
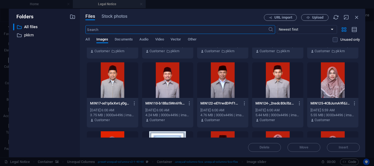
scroll to position [126, 0]
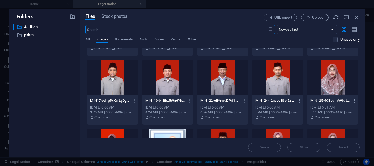
click at [331, 84] on div at bounding box center [332, 78] width 51 height 36
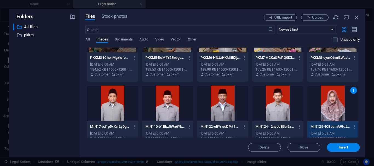
scroll to position [108, 0]
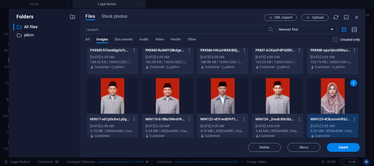
click at [215, 90] on div at bounding box center [222, 96] width 51 height 36
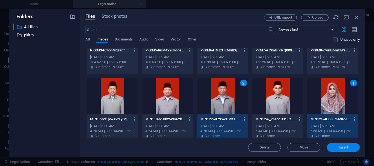
click at [344, 148] on span "Insert" at bounding box center [344, 147] width 10 height 3
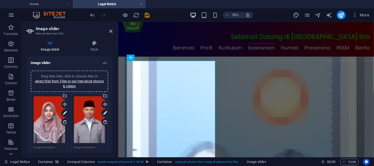
scroll to position [16, 0]
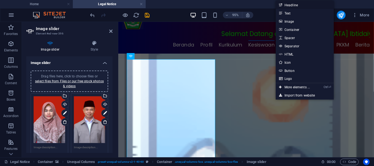
click at [292, 7] on link "Headline" at bounding box center [305, 5] width 58 height 8
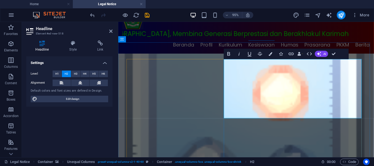
drag, startPoint x: 232, startPoint y: 69, endPoint x: 363, endPoint y: 113, distance: 138.0
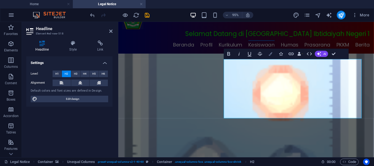
click at [270, 53] on icon "button" at bounding box center [271, 54] width 4 height 4
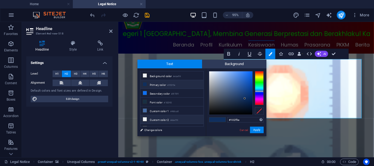
click at [145, 118] on icon at bounding box center [145, 119] width 4 height 4
type input "#ebeff4"
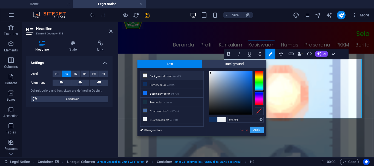
click at [257, 130] on button "Apply" at bounding box center [257, 130] width 14 height 7
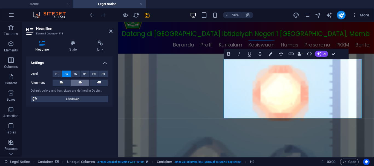
click at [81, 81] on icon at bounding box center [80, 83] width 4 height 7
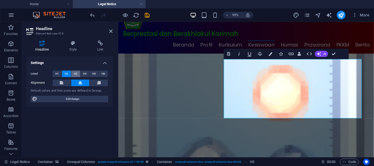
click at [75, 73] on span "H3" at bounding box center [76, 74] width 4 height 7
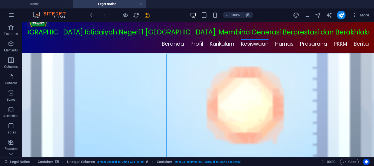
scroll to position [13, 0]
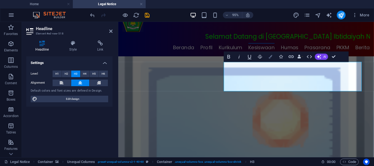
click at [271, 56] on icon "button" at bounding box center [271, 57] width 4 height 4
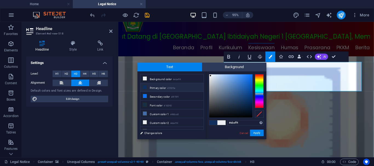
drag, startPoint x: 203, startPoint y: 100, endPoint x: 203, endPoint y: 108, distance: 8.0
click at [203, 108] on ul "Background color #ebeff4 Primary color #102f5e Secondary color #0f70f1 Font col…" at bounding box center [172, 102] width 64 height 56
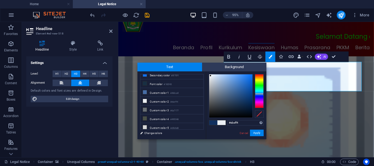
type input "#070707"
click at [209, 116] on div at bounding box center [230, 95] width 43 height 43
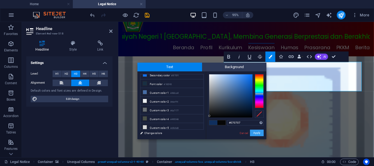
click at [258, 134] on button "Apply" at bounding box center [257, 133] width 14 height 7
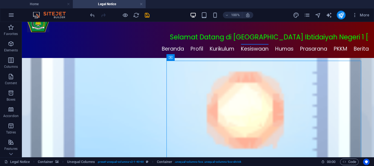
scroll to position [12, 0]
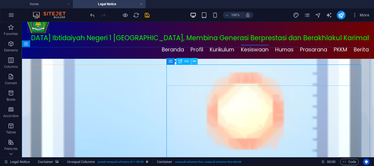
click at [193, 62] on icon at bounding box center [194, 62] width 3 height 6
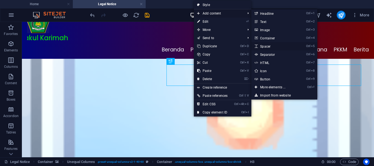
click at [270, 48] on link "Ctrl 5 Spacer" at bounding box center [273, 46] width 45 height 8
select select "px"
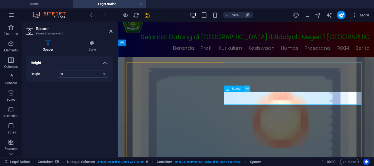
click at [247, 89] on icon at bounding box center [247, 88] width 3 height 5
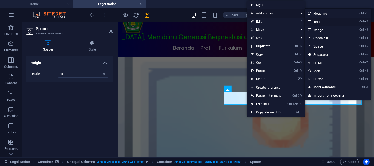
click at [320, 21] on link "Ctrl 2 Text" at bounding box center [327, 22] width 45 height 8
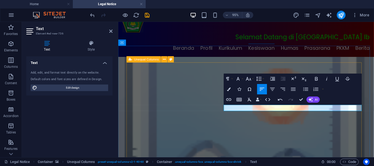
drag, startPoint x: 263, startPoint y: 113, endPoint x: 229, endPoint y: 115, distance: 33.4
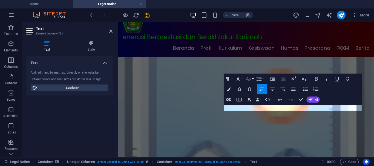
click at [250, 80] on icon "button" at bounding box center [248, 79] width 5 height 4
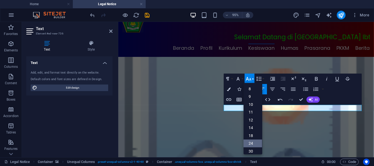
click at [253, 144] on link "24" at bounding box center [253, 144] width 19 height 8
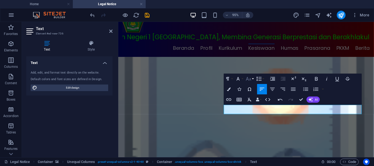
click at [251, 81] on icon "button" at bounding box center [248, 79] width 5 height 4
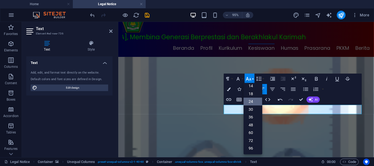
scroll to position [44, 0]
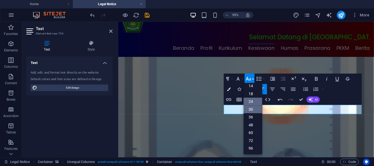
click at [252, 109] on link "30" at bounding box center [253, 110] width 19 height 8
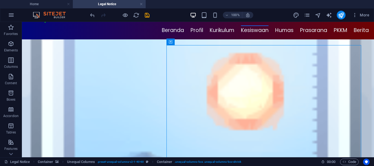
scroll to position [32, 0]
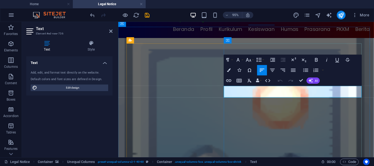
drag, startPoint x: 231, startPoint y: 94, endPoint x: 285, endPoint y: 97, distance: 53.8
click at [318, 60] on icon "button" at bounding box center [317, 60] width 6 height 6
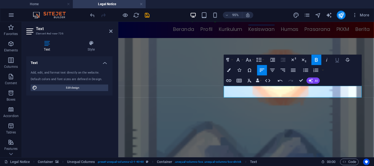
click at [337, 60] on icon "button" at bounding box center [337, 60] width 6 height 6
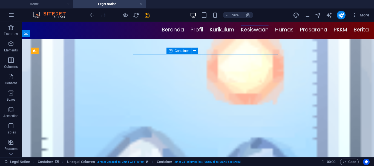
scroll to position [22, 0]
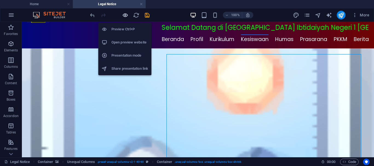
click at [124, 15] on icon "button" at bounding box center [125, 15] width 6 height 6
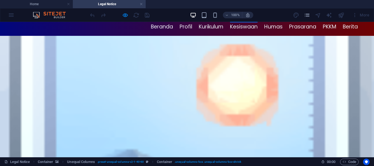
scroll to position [36, 0]
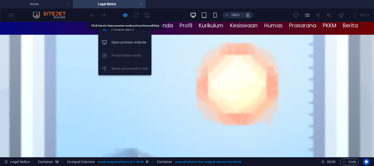
click at [126, 15] on icon "button" at bounding box center [125, 15] width 6 height 6
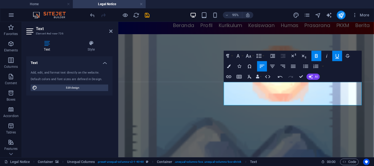
click at [338, 55] on icon "button" at bounding box center [338, 56] width 4 height 4
click at [316, 58] on icon "button" at bounding box center [316, 56] width 3 height 4
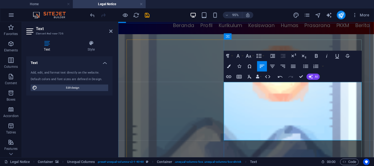
drag, startPoint x: 231, startPoint y: 128, endPoint x: 287, endPoint y: 127, distance: 56.1
click at [315, 54] on icon "button" at bounding box center [317, 56] width 6 height 6
click at [338, 57] on icon "button" at bounding box center [338, 56] width 4 height 4
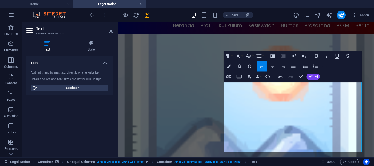
click at [346, 35] on figure at bounding box center [252, 123] width 269 height 176
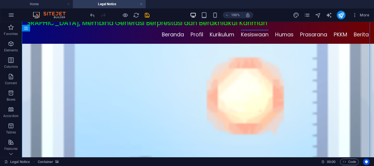
scroll to position [29, 0]
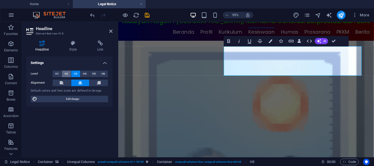
click at [67, 75] on span "H2" at bounding box center [67, 74] width 4 height 7
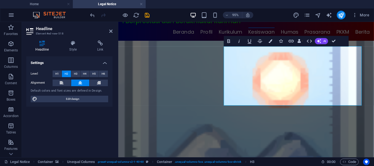
click at [177, 42] on figure at bounding box center [252, 130] width 269 height 176
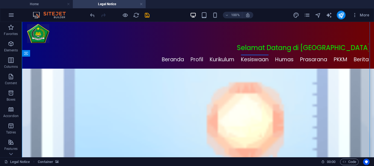
scroll to position [2, 0]
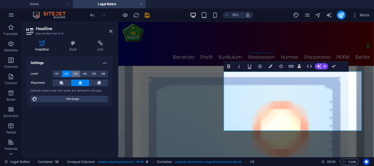
click at [74, 74] on span "H3" at bounding box center [76, 74] width 4 height 7
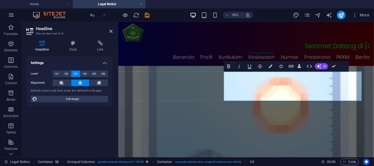
click at [212, 68] on figure at bounding box center [252, 156] width 269 height 176
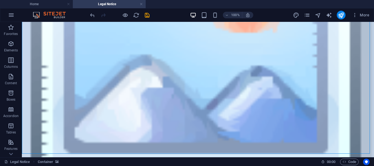
scroll to position [131, 0]
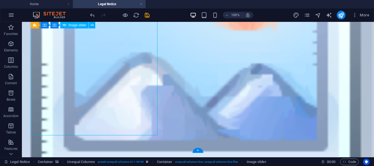
select select "ms"
select select "s"
select select "progressive"
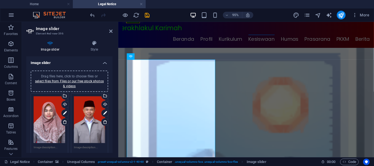
scroll to position [15, 0]
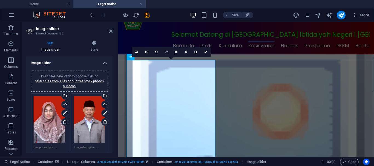
click at [132, 57] on div "16:10 16:9 4:3 1:1 1:2 0" at bounding box center [171, 52] width 79 height 10
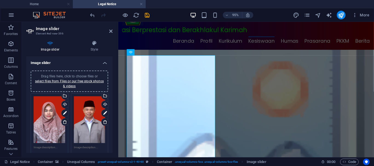
scroll to position [18, 0]
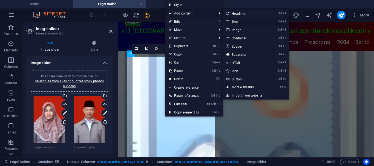
click at [238, 21] on link "Ctrl 2 Text" at bounding box center [245, 22] width 45 height 8
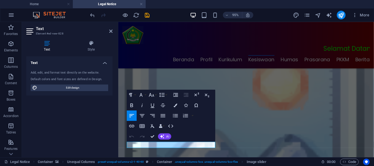
scroll to position [77, 0]
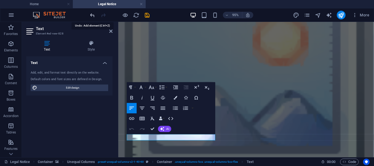
click at [93, 15] on icon "undo" at bounding box center [92, 15] width 6 height 6
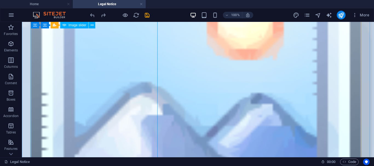
select select "ms"
select select "s"
select select "progressive"
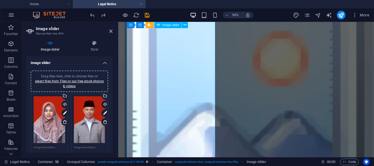
scroll to position [70, 0]
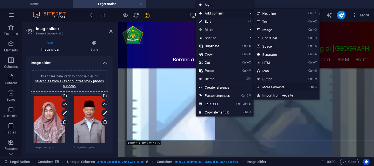
click at [275, 88] on link "Ctrl ⏎ More elements ..." at bounding box center [276, 87] width 45 height 8
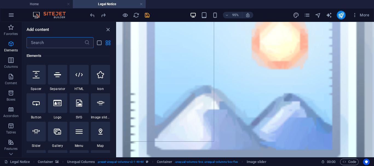
scroll to position [114, 0]
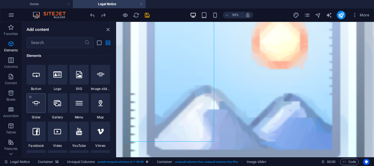
click at [36, 106] on icon at bounding box center [36, 103] width 7 height 7
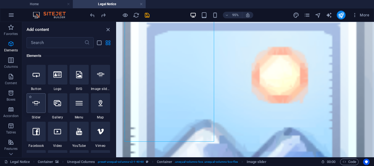
select select "ms"
select select "s"
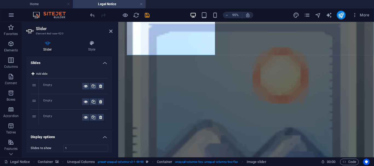
scroll to position [59, 0]
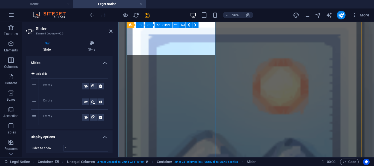
click at [176, 25] on icon at bounding box center [175, 24] width 3 height 5
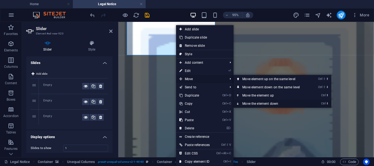
click at [240, 103] on icon at bounding box center [238, 104] width 3 height 8
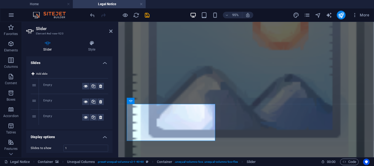
scroll to position [113, 0]
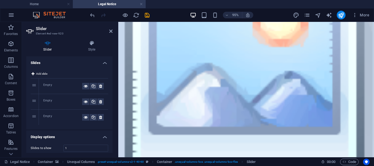
drag, startPoint x: 164, startPoint y: 114, endPoint x: 157, endPoint y: 115, distance: 7.0
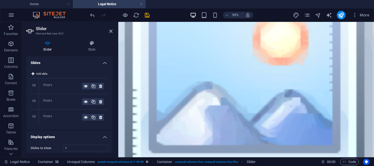
click at [197, 150] on figure at bounding box center [252, 84] width 269 height 253
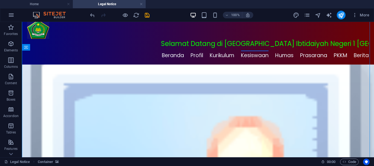
scroll to position [6, 0]
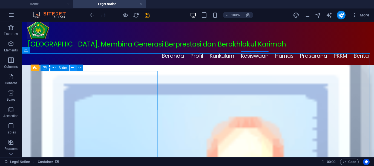
click at [75, 67] on button at bounding box center [73, 68] width 7 height 7
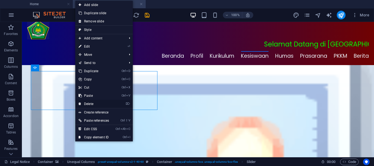
click at [92, 104] on link "⌦ Delete" at bounding box center [93, 104] width 37 height 8
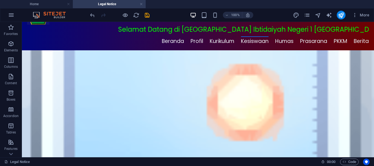
scroll to position [51, 0]
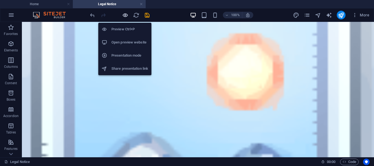
click at [125, 16] on icon "button" at bounding box center [125, 15] width 6 height 6
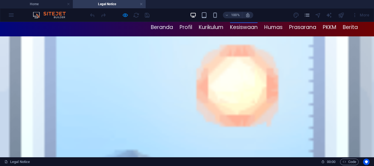
scroll to position [28, 0]
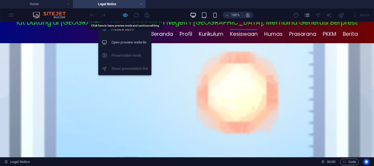
click at [126, 14] on icon "button" at bounding box center [125, 15] width 6 height 6
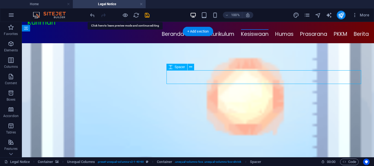
select select "px"
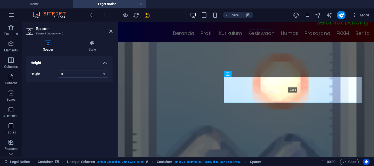
drag, startPoint x: 293, startPoint y: 90, endPoint x: 293, endPoint y: 104, distance: 13.7
click at [293, 104] on div at bounding box center [292, 103] width 137 height 2
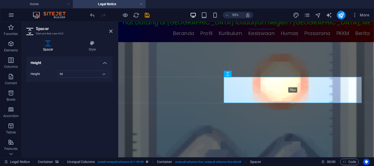
type input "98"
click at [227, 43] on figure at bounding box center [252, 131] width 269 height 176
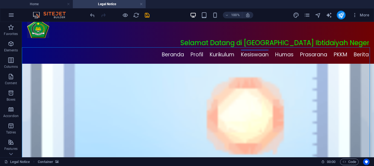
scroll to position [0, 0]
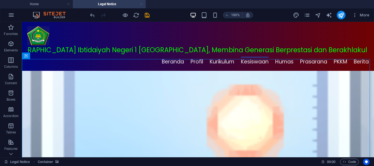
click at [142, 5] on link at bounding box center [141, 4] width 3 height 5
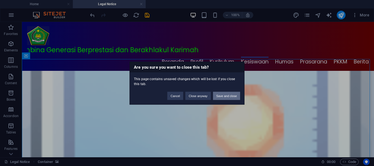
click at [225, 95] on button "Save and close" at bounding box center [226, 96] width 27 height 8
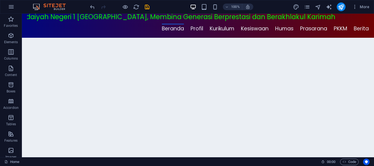
scroll to position [200, 0]
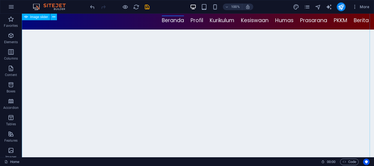
select select "px"
select select "ms"
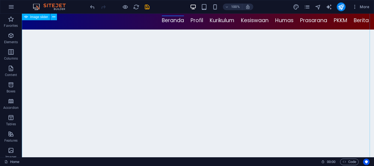
select select "s"
select select "progressive"
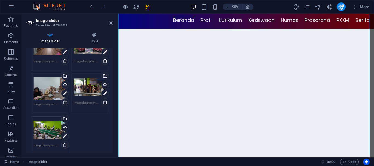
scroll to position [54, 0]
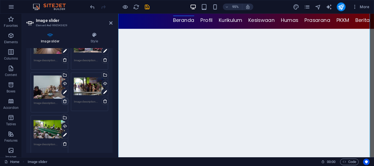
click at [64, 100] on icon at bounding box center [65, 101] width 4 height 4
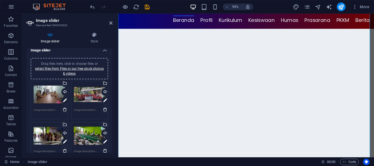
scroll to position [0, 0]
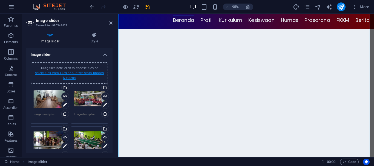
click at [67, 73] on link "select files from Files or our free stock photos & videos" at bounding box center [69, 75] width 69 height 9
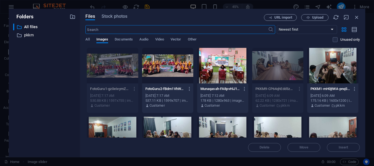
click at [214, 64] on div at bounding box center [222, 66] width 51 height 36
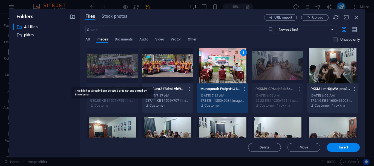
click at [117, 68] on div at bounding box center [112, 66] width 51 height 36
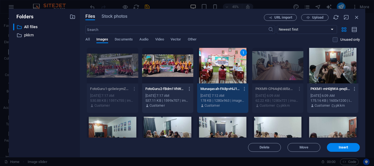
click at [167, 71] on div at bounding box center [167, 66] width 51 height 36
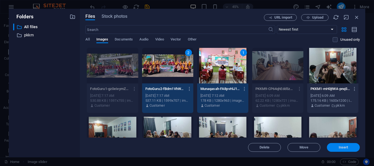
click at [344, 149] on span "Insert" at bounding box center [344, 147] width 10 height 3
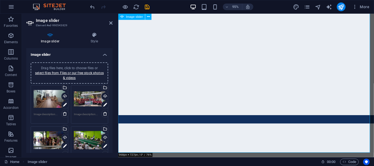
scroll to position [235, 0]
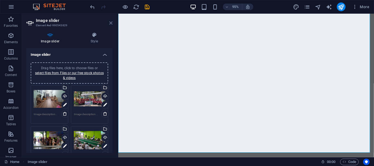
click at [110, 22] on icon at bounding box center [110, 23] width 3 height 4
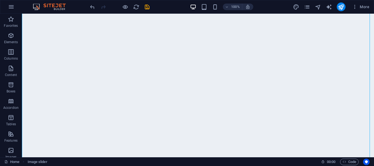
scroll to position [210, 0]
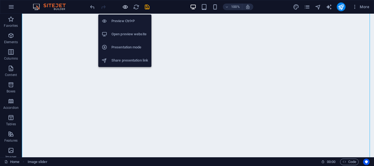
click at [125, 5] on icon "button" at bounding box center [125, 7] width 6 height 6
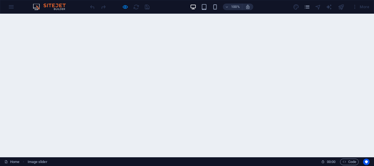
scroll to position [197, 0]
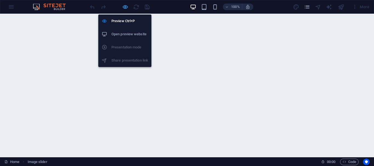
click at [126, 6] on icon "button" at bounding box center [125, 7] width 6 height 6
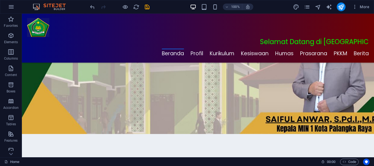
scroll to position [0, 0]
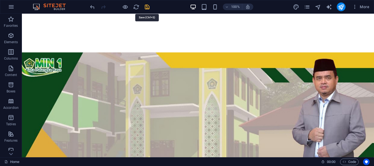
click at [147, 7] on icon "save" at bounding box center [147, 7] width 6 height 6
checkbox input "false"
click at [341, 6] on icon "publish" at bounding box center [341, 7] width 6 height 6
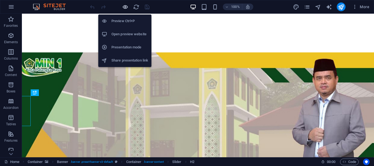
click at [123, 6] on icon "button" at bounding box center [125, 7] width 6 height 6
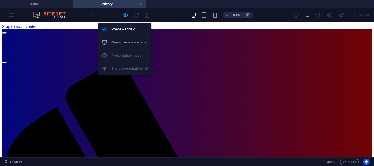
click at [124, 15] on icon "button" at bounding box center [125, 15] width 6 height 6
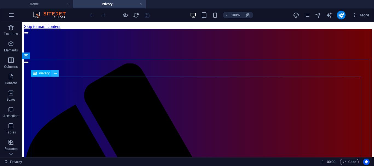
click at [55, 73] on icon at bounding box center [55, 74] width 3 height 6
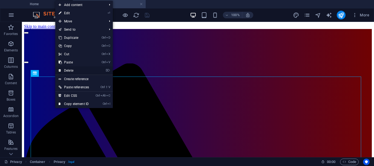
click at [67, 71] on link "⌦ Delete" at bounding box center [73, 71] width 37 height 8
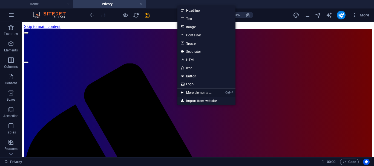
click at [193, 94] on link "Ctrl ⏎ More elements ..." at bounding box center [196, 93] width 38 height 8
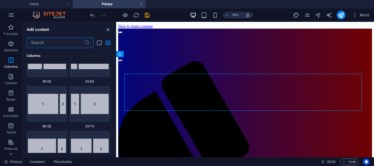
scroll to position [371, 0]
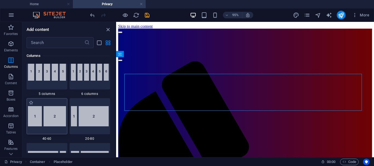
click at [48, 113] on img at bounding box center [47, 116] width 38 height 20
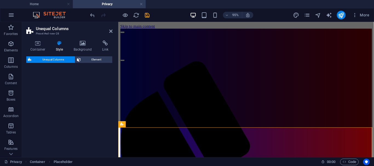
select select "%"
select select "rem"
select select "preset-unequal-columns-v2-1-40-60"
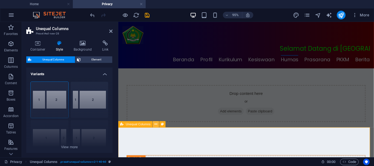
click at [156, 125] on icon at bounding box center [156, 124] width 3 height 5
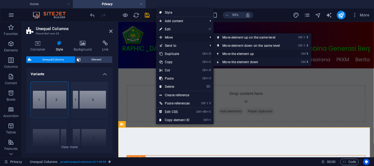
click at [219, 53] on icon at bounding box center [218, 54] width 3 height 8
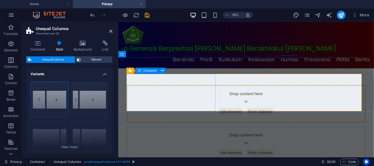
click at [225, 116] on icon at bounding box center [225, 116] width 0 height 0
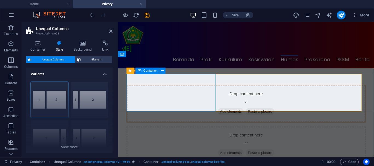
click at [223, 113] on span "Add elements" at bounding box center [236, 117] width 27 height 8
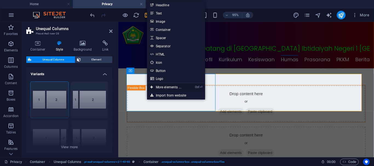
click at [166, 87] on link "Ctrl ⏎ More elements ..." at bounding box center [166, 87] width 38 height 8
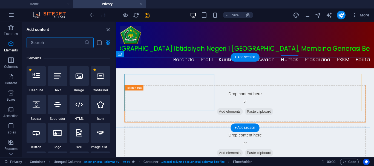
scroll to position [58, 0]
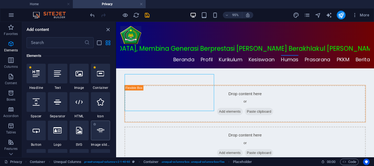
click at [101, 132] on icon at bounding box center [100, 130] width 7 height 7
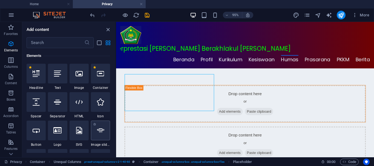
select select "ms"
select select "s"
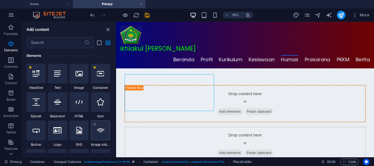
select select "progressive"
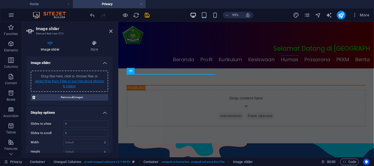
click at [70, 82] on link "select files from Files or our free stock photos & videos" at bounding box center [69, 83] width 69 height 9
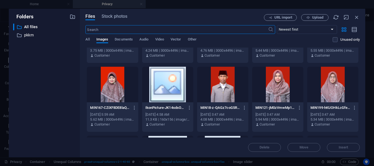
scroll to position [180, 0]
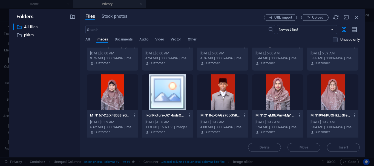
click at [110, 95] on div at bounding box center [112, 92] width 51 height 36
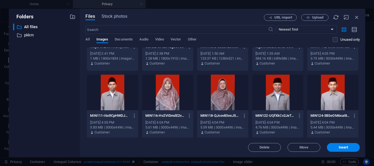
scroll to position [464, 0]
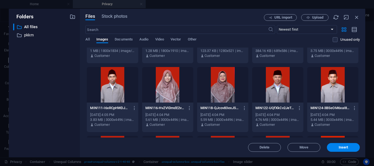
click at [323, 93] on div at bounding box center [332, 85] width 51 height 36
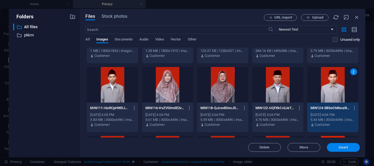
click at [346, 147] on span "Insert" at bounding box center [344, 147] width 10 height 3
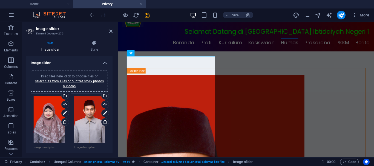
scroll to position [16, 0]
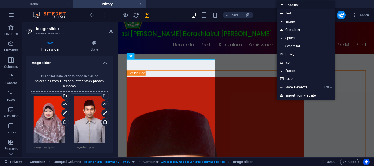
click at [291, 5] on link "Headline" at bounding box center [306, 5] width 58 height 8
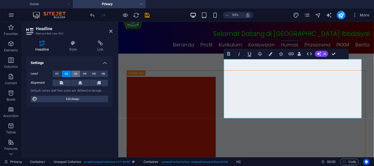
click at [77, 74] on span "H3" at bounding box center [76, 74] width 4 height 7
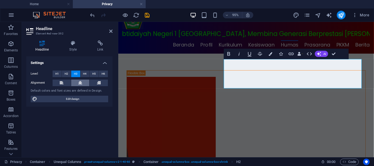
click at [80, 83] on icon at bounding box center [80, 83] width 4 height 7
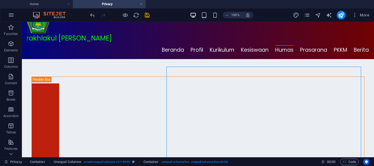
scroll to position [9, 0]
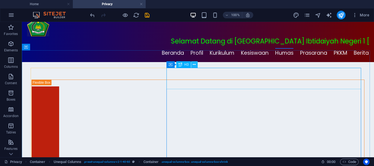
click at [196, 65] on button at bounding box center [194, 64] width 7 height 7
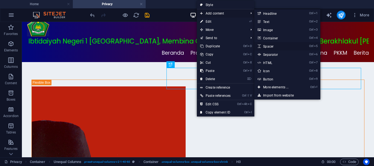
click at [272, 45] on link "Ctrl 5 Spacer" at bounding box center [276, 46] width 45 height 8
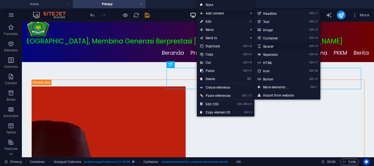
select select "px"
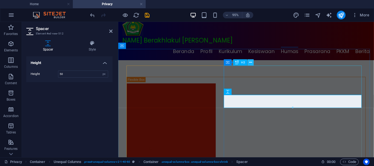
click at [251, 62] on icon at bounding box center [250, 62] width 3 height 5
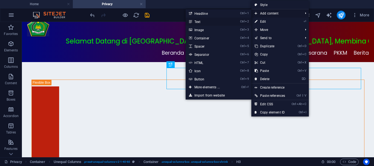
click at [197, 22] on link "Ctrl 2 Text" at bounding box center [208, 22] width 45 height 8
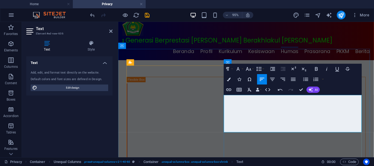
drag, startPoint x: 230, startPoint y: 101, endPoint x: 262, endPoint y: 101, distance: 31.8
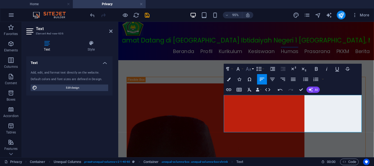
click at [249, 68] on icon "button" at bounding box center [249, 69] width 6 height 6
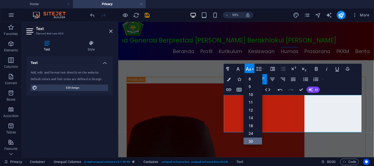
click at [251, 139] on link "30" at bounding box center [253, 142] width 19 height 8
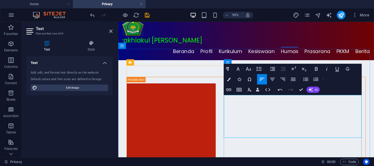
drag, startPoint x: 229, startPoint y: 134, endPoint x: 280, endPoint y: 134, distance: 51.2
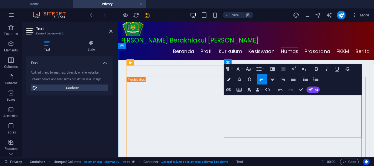
drag, startPoint x: 230, startPoint y: 134, endPoint x: 285, endPoint y: 135, distance: 54.8
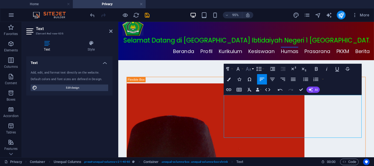
click at [249, 68] on icon "button" at bounding box center [249, 69] width 6 height 6
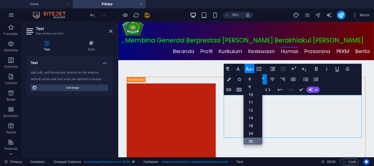
click at [253, 140] on link "30" at bounding box center [253, 142] width 19 height 8
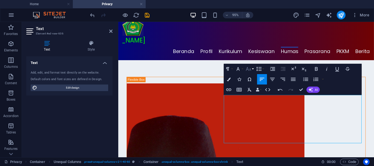
click at [252, 70] on button "Font Size" at bounding box center [250, 69] width 10 height 10
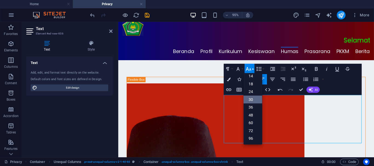
scroll to position [44, 0]
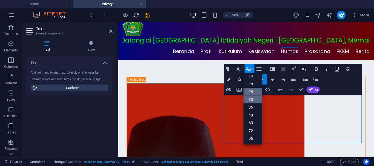
click at [251, 92] on link "24" at bounding box center [253, 92] width 19 height 8
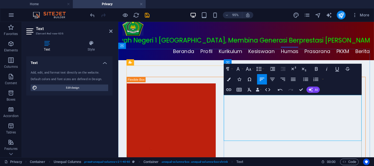
drag, startPoint x: 231, startPoint y: 105, endPoint x: 287, endPoint y: 104, distance: 55.9
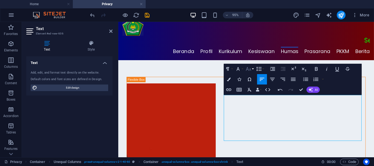
click at [253, 68] on button "Font Size" at bounding box center [250, 69] width 10 height 10
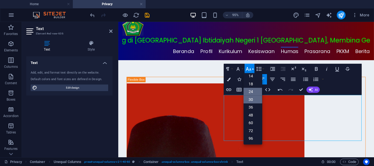
click at [252, 91] on link "24" at bounding box center [253, 92] width 19 height 8
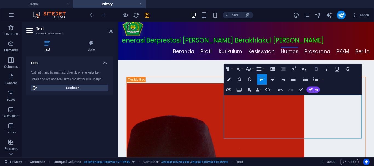
click at [316, 68] on icon "button" at bounding box center [317, 69] width 6 height 6
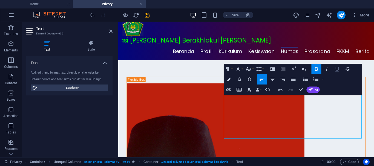
click at [337, 69] on icon "button" at bounding box center [337, 69] width 6 height 6
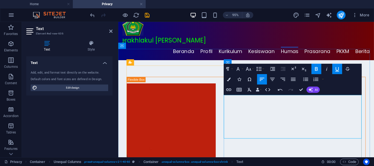
drag, startPoint x: 231, startPoint y: 135, endPoint x: 312, endPoint y: 134, distance: 81.6
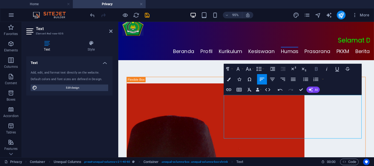
click at [315, 68] on icon "button" at bounding box center [316, 69] width 3 height 4
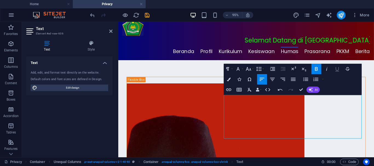
click at [338, 69] on icon "button" at bounding box center [337, 69] width 6 height 6
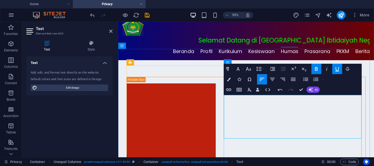
drag, startPoint x: 230, startPoint y: 113, endPoint x: 270, endPoint y: 113, distance: 40.0
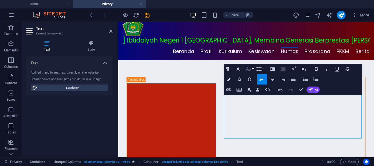
click at [252, 68] on button "Font Size" at bounding box center [250, 69] width 10 height 10
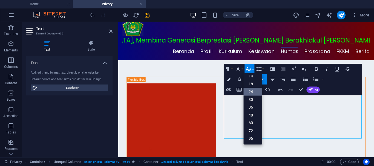
click at [251, 92] on link "24" at bounding box center [253, 92] width 19 height 8
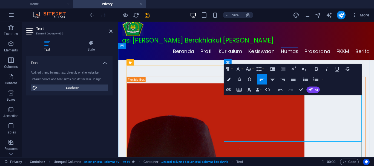
drag, startPoint x: 230, startPoint y: 146, endPoint x: 277, endPoint y: 147, distance: 46.8
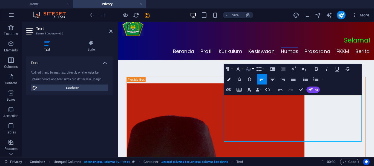
click at [253, 70] on button "Font Size" at bounding box center [250, 69] width 10 height 10
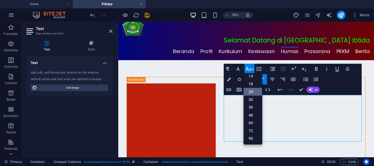
click at [252, 93] on link "24" at bounding box center [253, 92] width 19 height 8
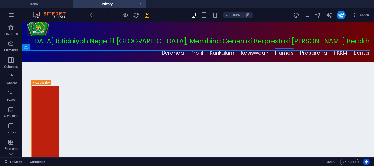
scroll to position [61, 0]
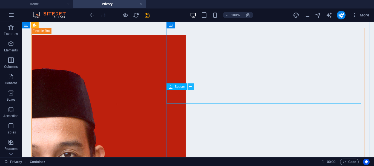
click at [191, 86] on icon at bounding box center [190, 87] width 3 height 6
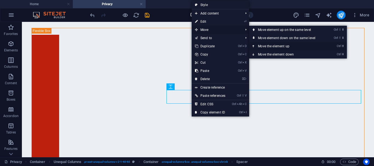
click at [255, 46] on icon at bounding box center [253, 46] width 3 height 8
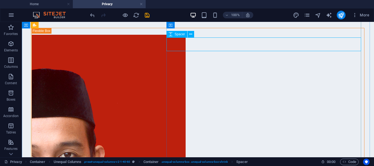
select select "px"
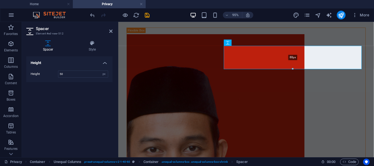
drag, startPoint x: 292, startPoint y: 59, endPoint x: 296, endPoint y: 71, distance: 12.5
click at [296, 71] on div "Reference Container Privacy Placeholder Container Unequal Columns Container Pla…" at bounding box center [246, 60] width 256 height 193
type input "88"
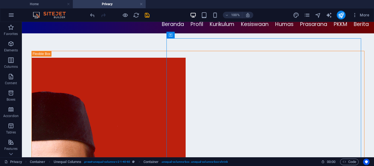
scroll to position [39, 0]
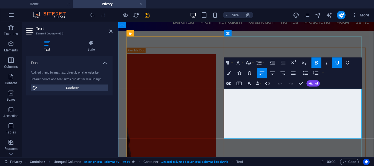
click at [340, 61] on icon "button" at bounding box center [337, 63] width 6 height 6
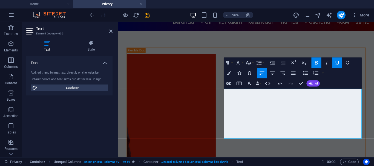
click at [334, 61] on icon "button" at bounding box center [337, 63] width 6 height 6
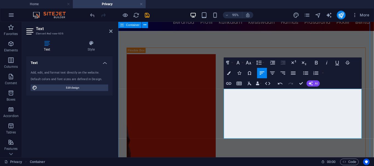
scroll to position [30, 0]
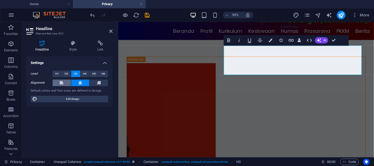
click at [62, 83] on icon at bounding box center [62, 83] width 4 height 7
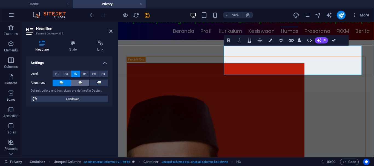
click at [81, 82] on icon at bounding box center [80, 83] width 4 height 7
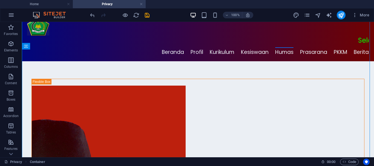
scroll to position [18, 0]
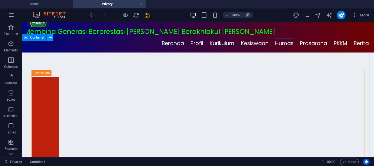
click at [50, 38] on icon at bounding box center [50, 38] width 3 height 6
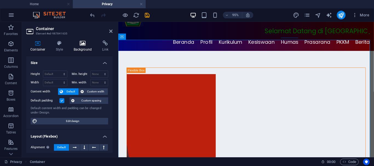
click at [83, 45] on icon at bounding box center [83, 43] width 27 height 5
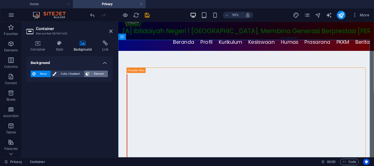
click at [98, 72] on span "Element" at bounding box center [98, 74] width 15 height 7
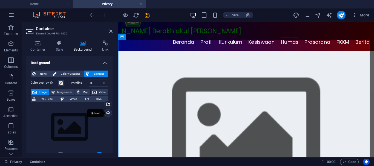
click at [107, 113] on div "Upload" at bounding box center [108, 114] width 8 height 8
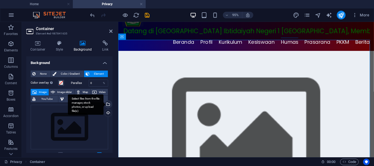
click at [108, 103] on div "Select files from the file manager, stock photos, or upload file(s)" at bounding box center [108, 105] width 8 height 8
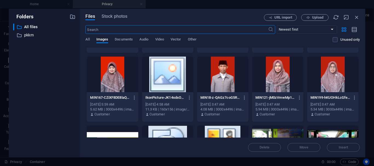
scroll to position [188, 0]
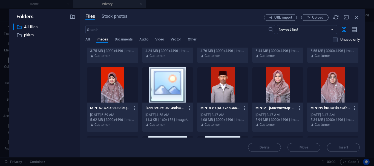
click at [165, 86] on div at bounding box center [167, 85] width 51 height 36
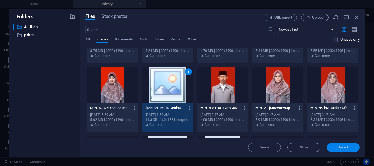
click at [342, 148] on span "Insert" at bounding box center [344, 147] width 10 height 3
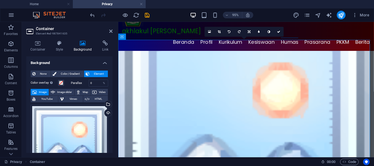
click at [374, 53] on figure at bounding box center [252, 141] width 269 height 176
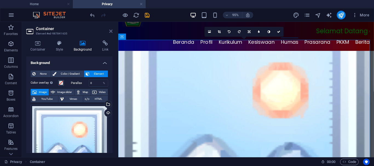
click at [110, 32] on icon at bounding box center [110, 31] width 3 height 4
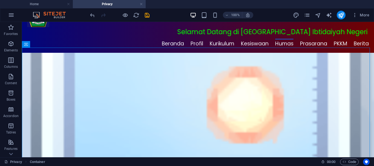
scroll to position [0, 0]
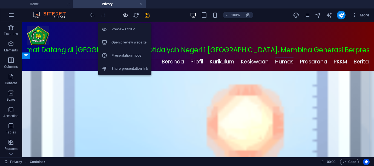
click at [125, 15] on icon "button" at bounding box center [125, 15] width 6 height 6
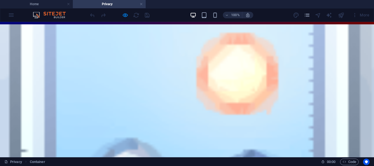
scroll to position [49, 0]
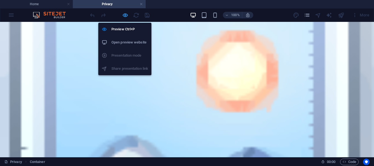
click at [125, 16] on icon "button" at bounding box center [125, 15] width 6 height 6
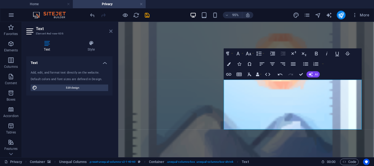
click at [110, 30] on icon at bounding box center [110, 31] width 3 height 4
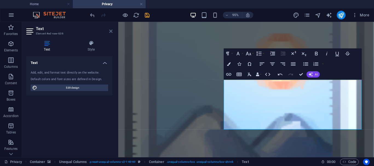
click at [111, 29] on icon at bounding box center [110, 31] width 3 height 4
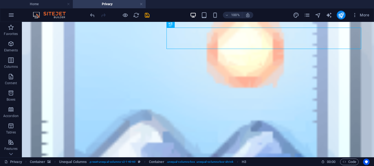
click at [366, 56] on figure at bounding box center [198, 110] width 352 height 176
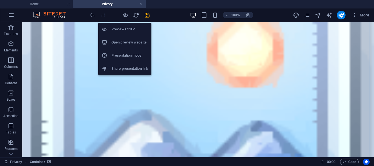
click at [131, 43] on h6 "Open preview website" at bounding box center [129, 42] width 37 height 7
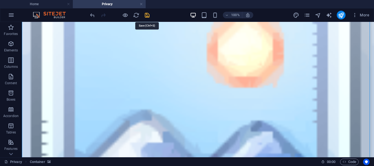
click at [147, 14] on icon "save" at bounding box center [147, 15] width 6 height 6
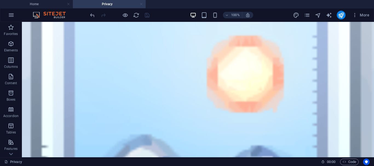
click at [141, 5] on link at bounding box center [141, 4] width 3 height 5
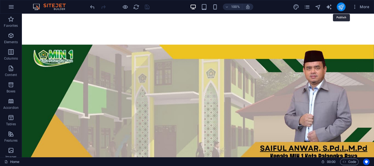
click at [342, 8] on icon "publish" at bounding box center [341, 7] width 6 height 6
